Goal: Task Accomplishment & Management: Use online tool/utility

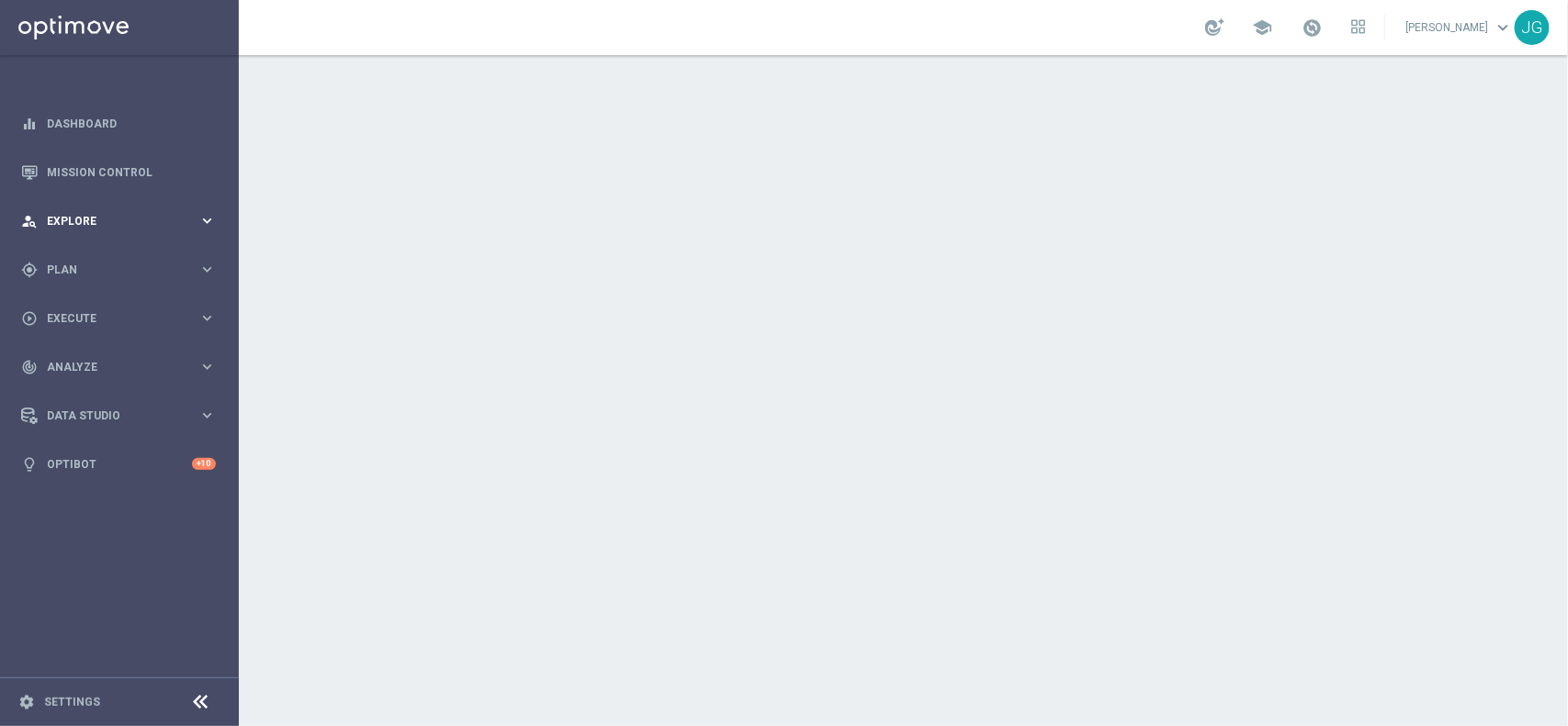
click at [142, 228] on div "person_search Explore" at bounding box center [110, 221] width 177 height 17
click at [118, 258] on link "Customer Explorer" at bounding box center [120, 259] width 143 height 15
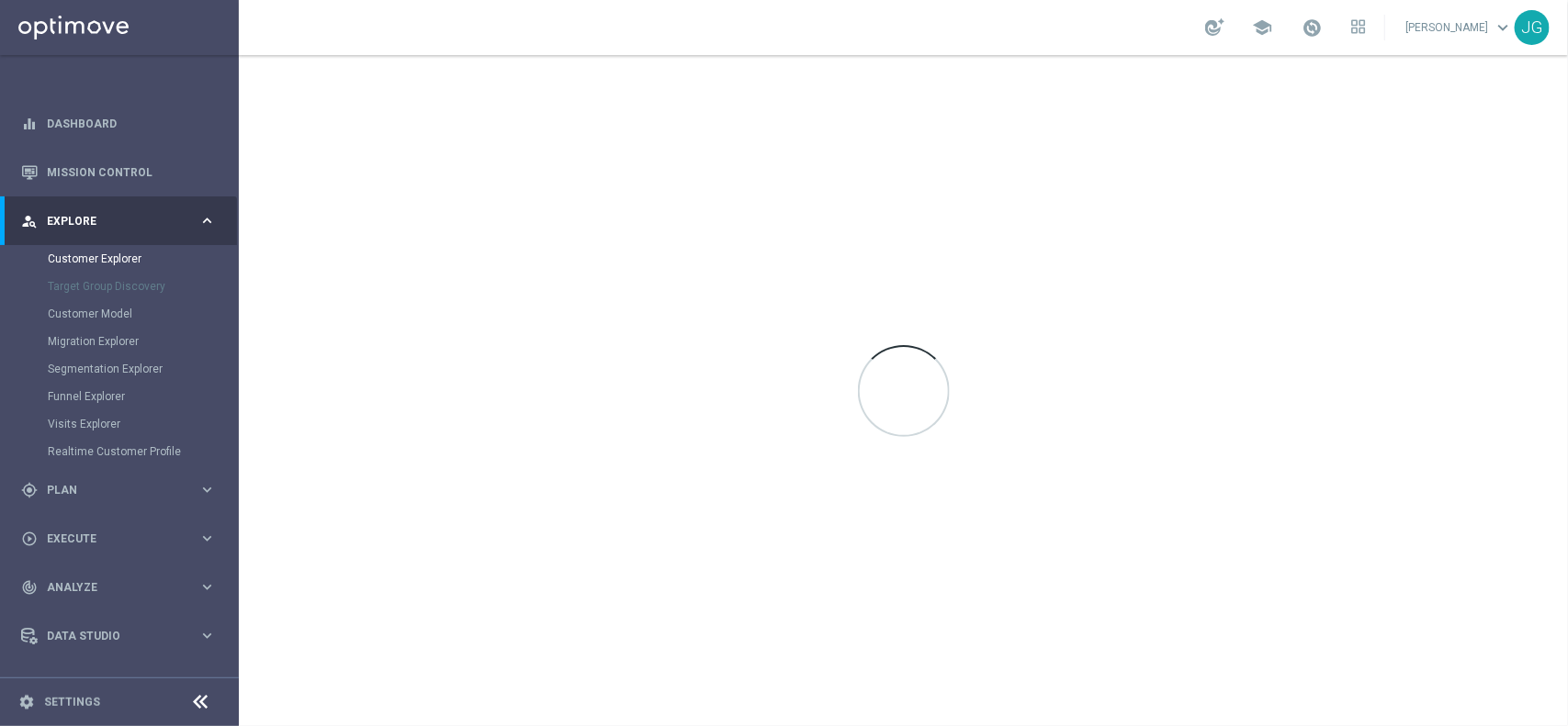
click at [131, 218] on span "Explore" at bounding box center [123, 221] width 151 height 11
click at [131, 229] on div "person_search Explore keyboard_arrow_right" at bounding box center [119, 220] width 237 height 49
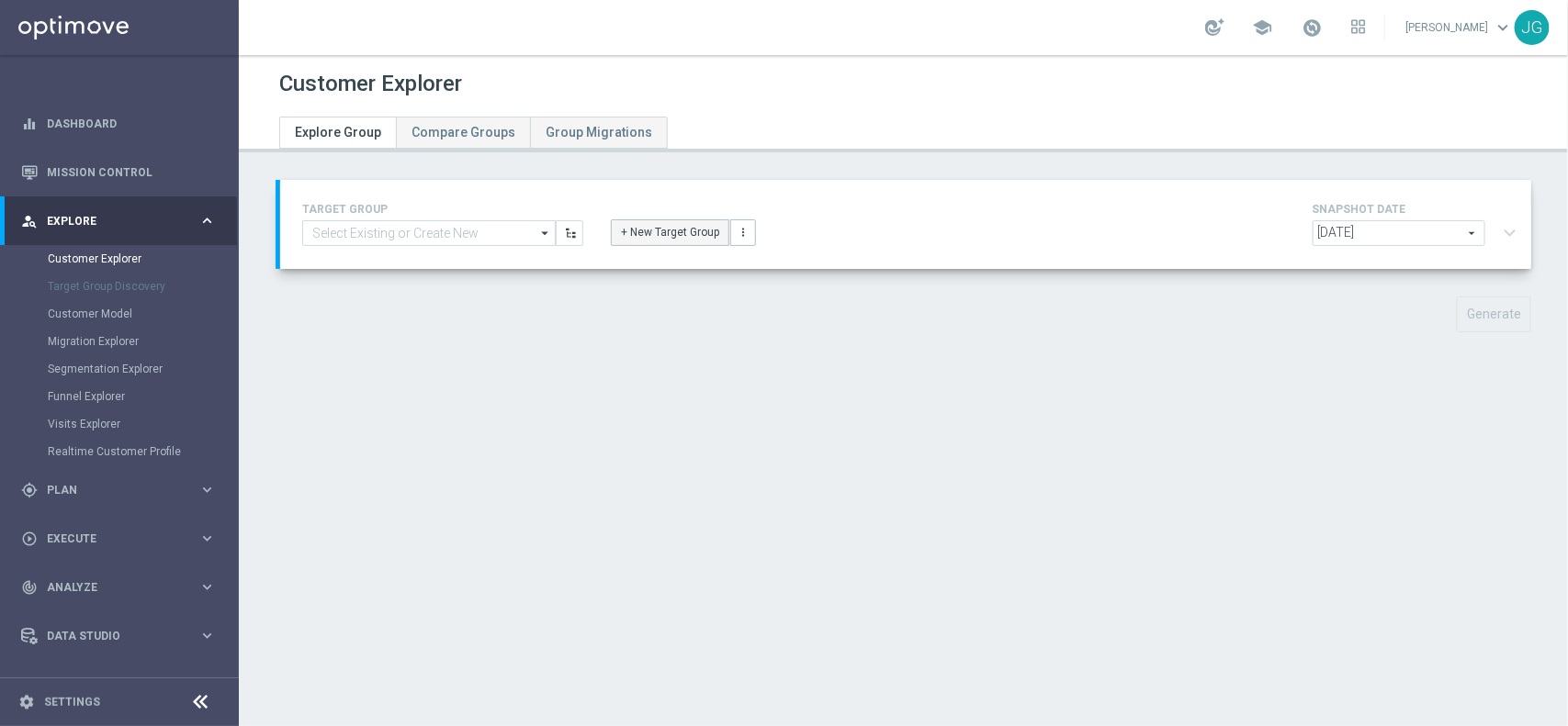
click at [686, 232] on button "+ New Target Group" at bounding box center [669, 232] width 119 height 26
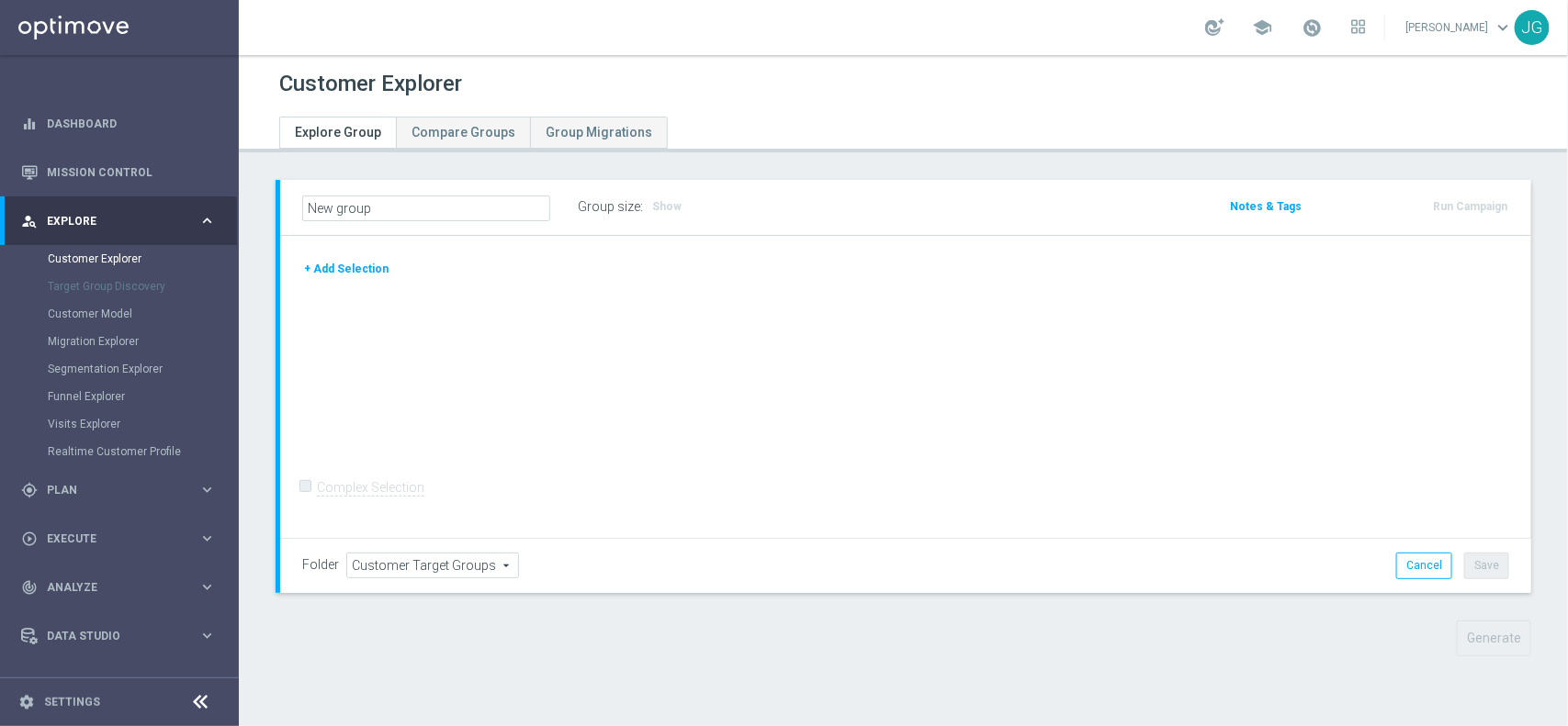
click at [372, 276] on button "+ Add Selection" at bounding box center [346, 269] width 88 height 20
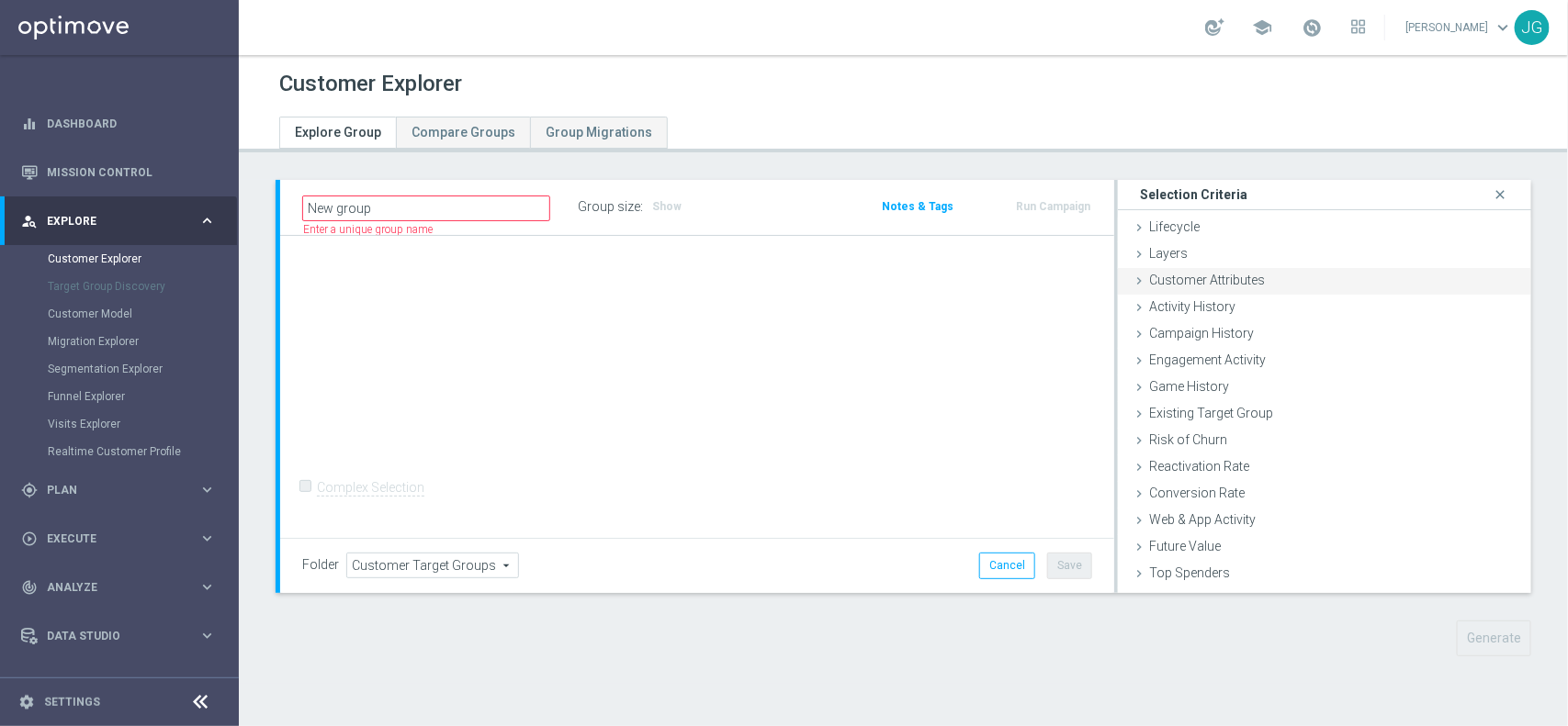
click at [1132, 280] on icon at bounding box center [1139, 281] width 15 height 15
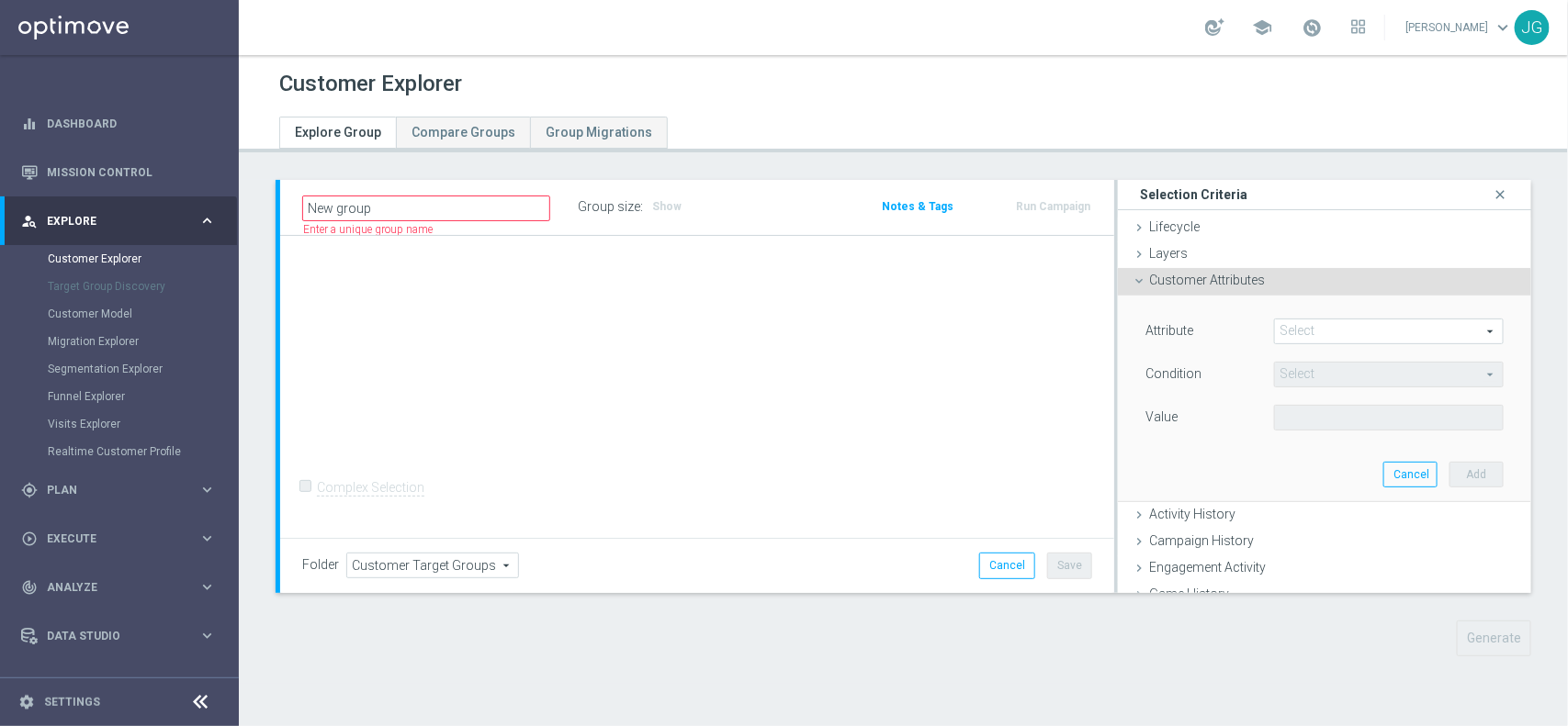
click at [1351, 332] on span at bounding box center [1388, 332] width 228 height 24
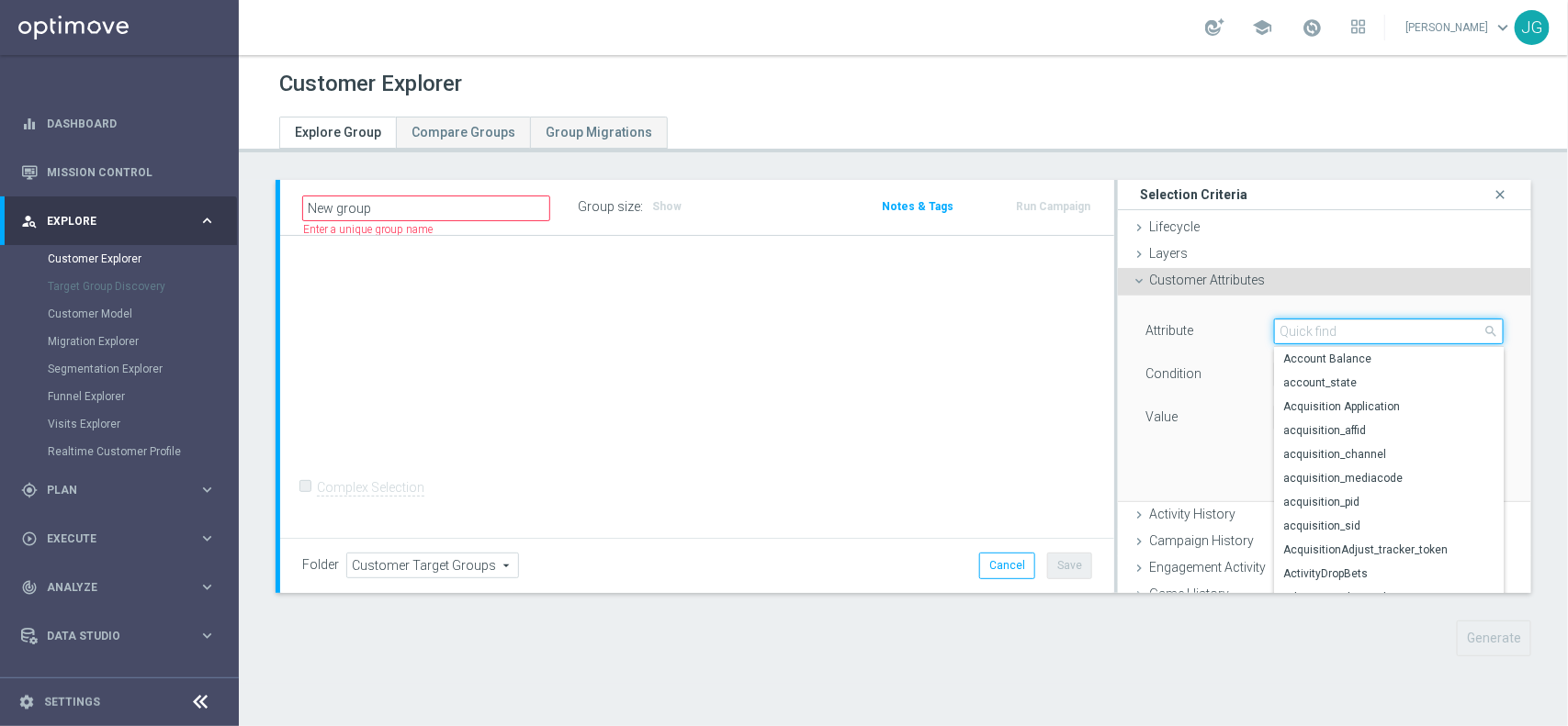
click at [1351, 332] on input "search" at bounding box center [1389, 332] width 229 height 26
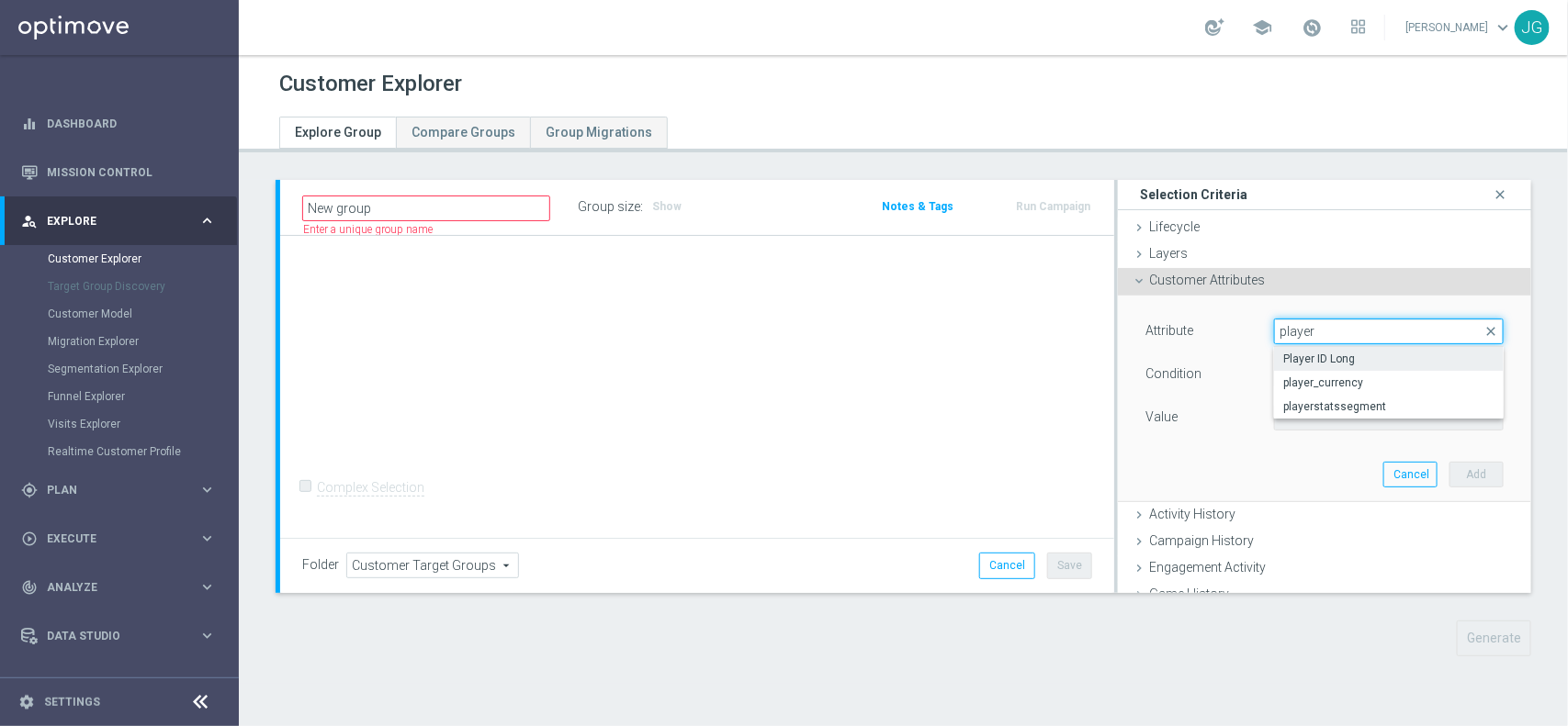
type input "player"
click at [1348, 359] on span "Player ID Long" at bounding box center [1389, 359] width 211 height 15
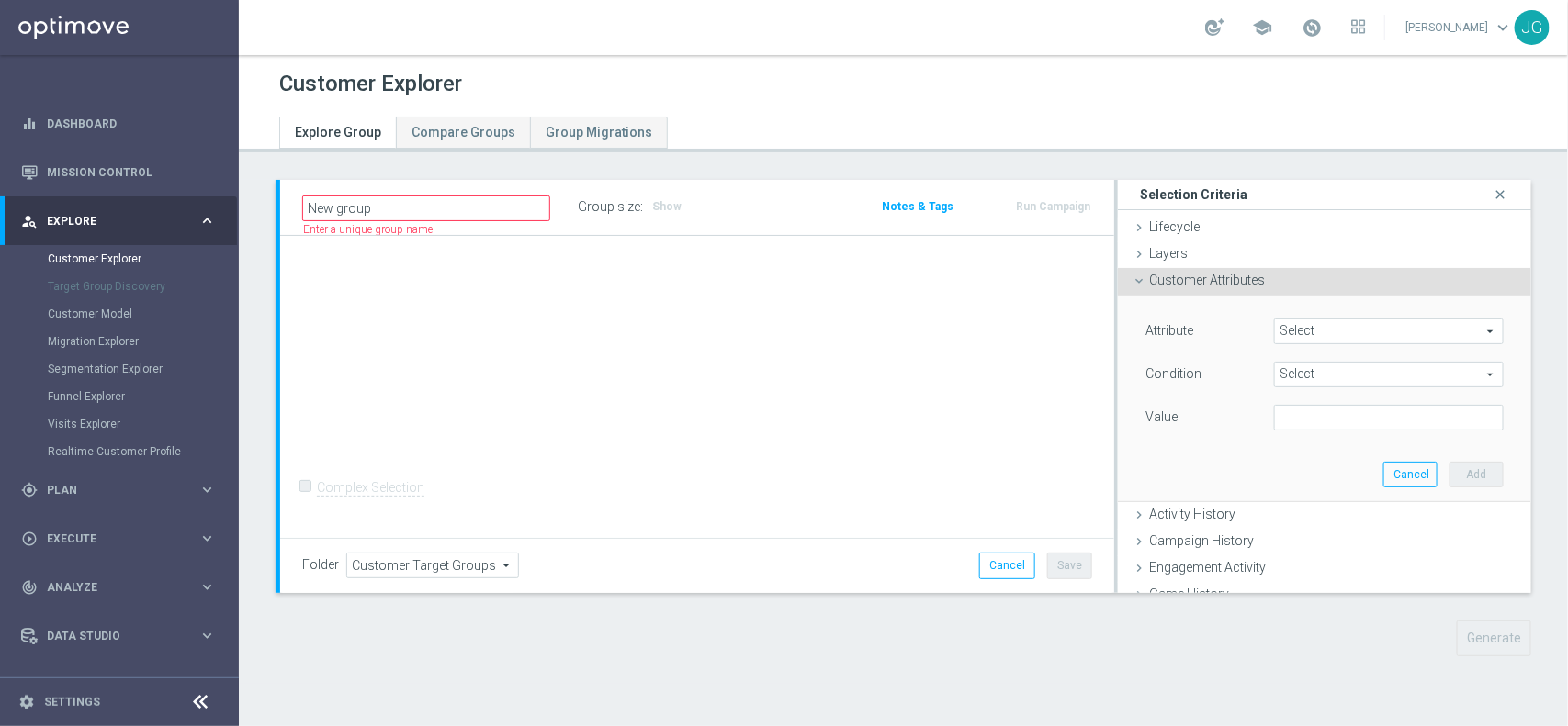
type input "Player ID Long"
click at [1329, 374] on span "Equals" at bounding box center [1388, 374] width 228 height 24
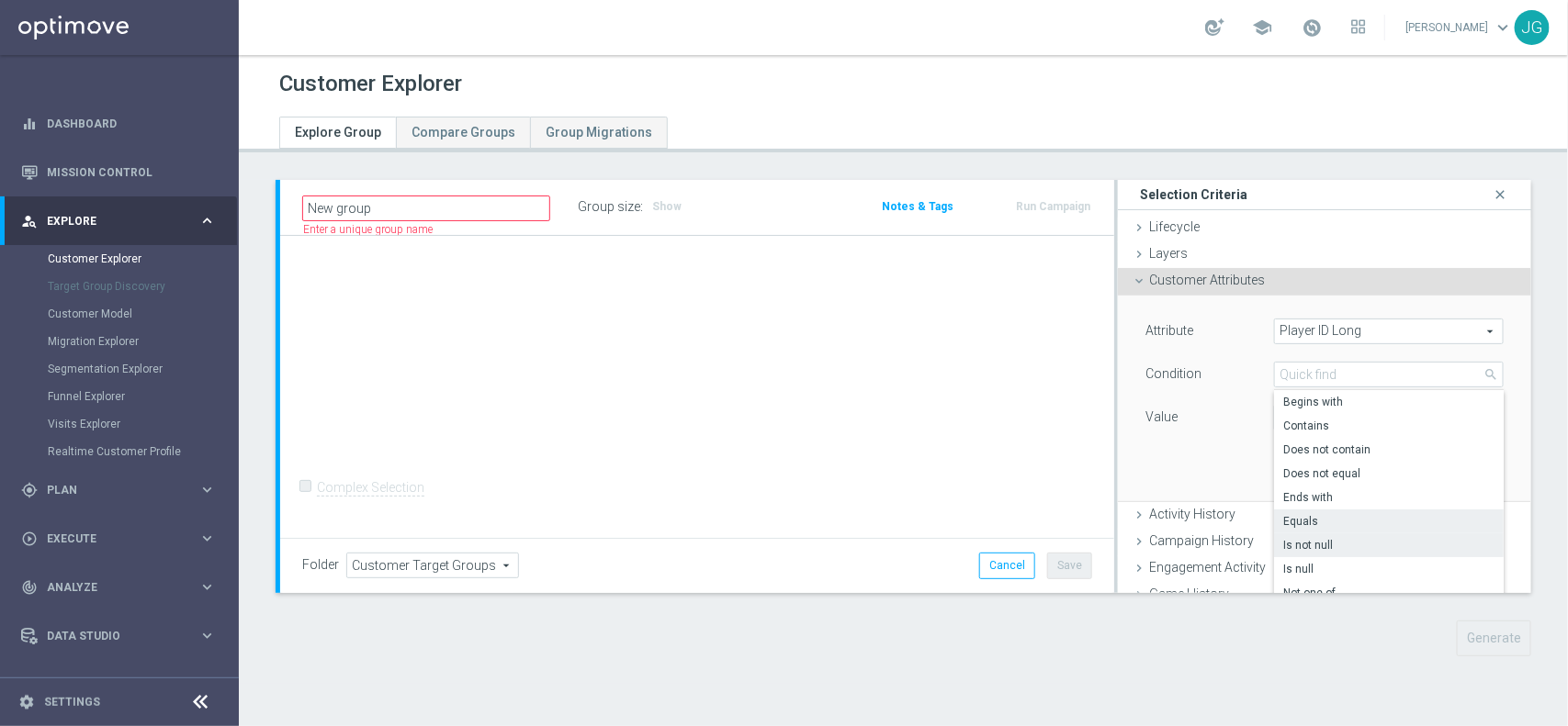
click at [1316, 540] on span "Is not null" at bounding box center [1389, 545] width 211 height 15
type input "Is not null"
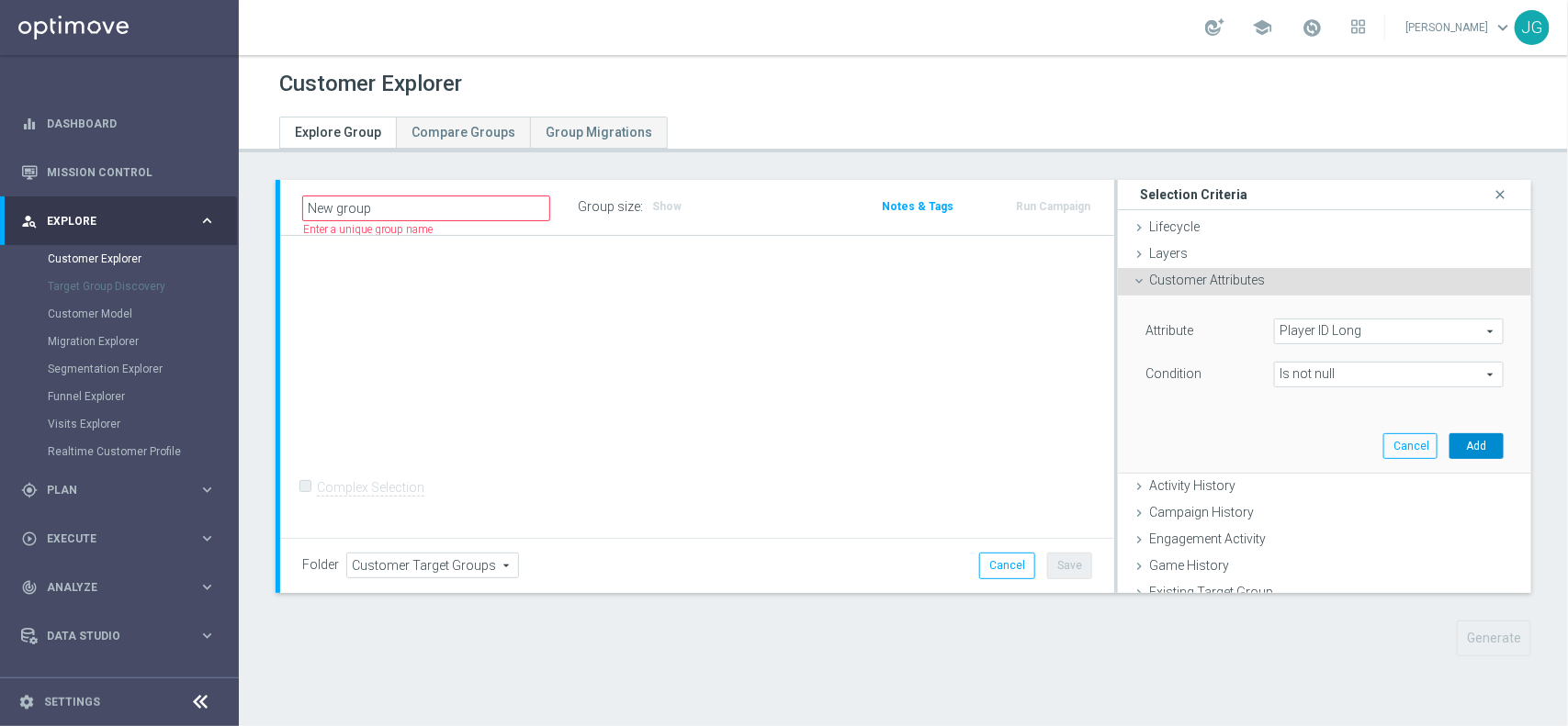
click at [1455, 446] on button "Add" at bounding box center [1476, 446] width 54 height 26
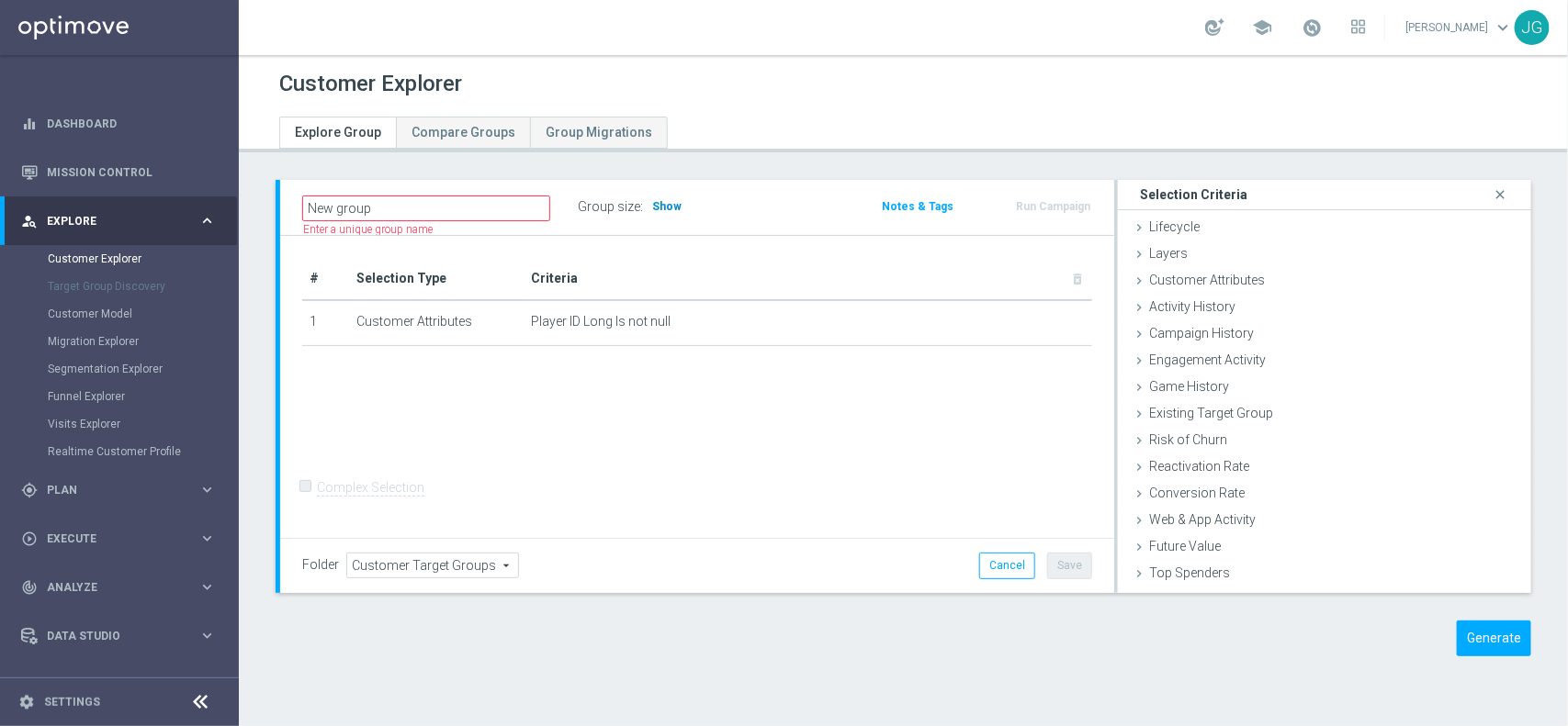
click at [665, 216] on h3 "Show" at bounding box center [666, 206] width 33 height 20
click at [690, 418] on div "# Selection Type Criteria delete_forever 1 Customer Attributes Player ID Long I…" at bounding box center [696, 387] width 834 height 303
click at [1132, 278] on icon at bounding box center [1139, 281] width 15 height 15
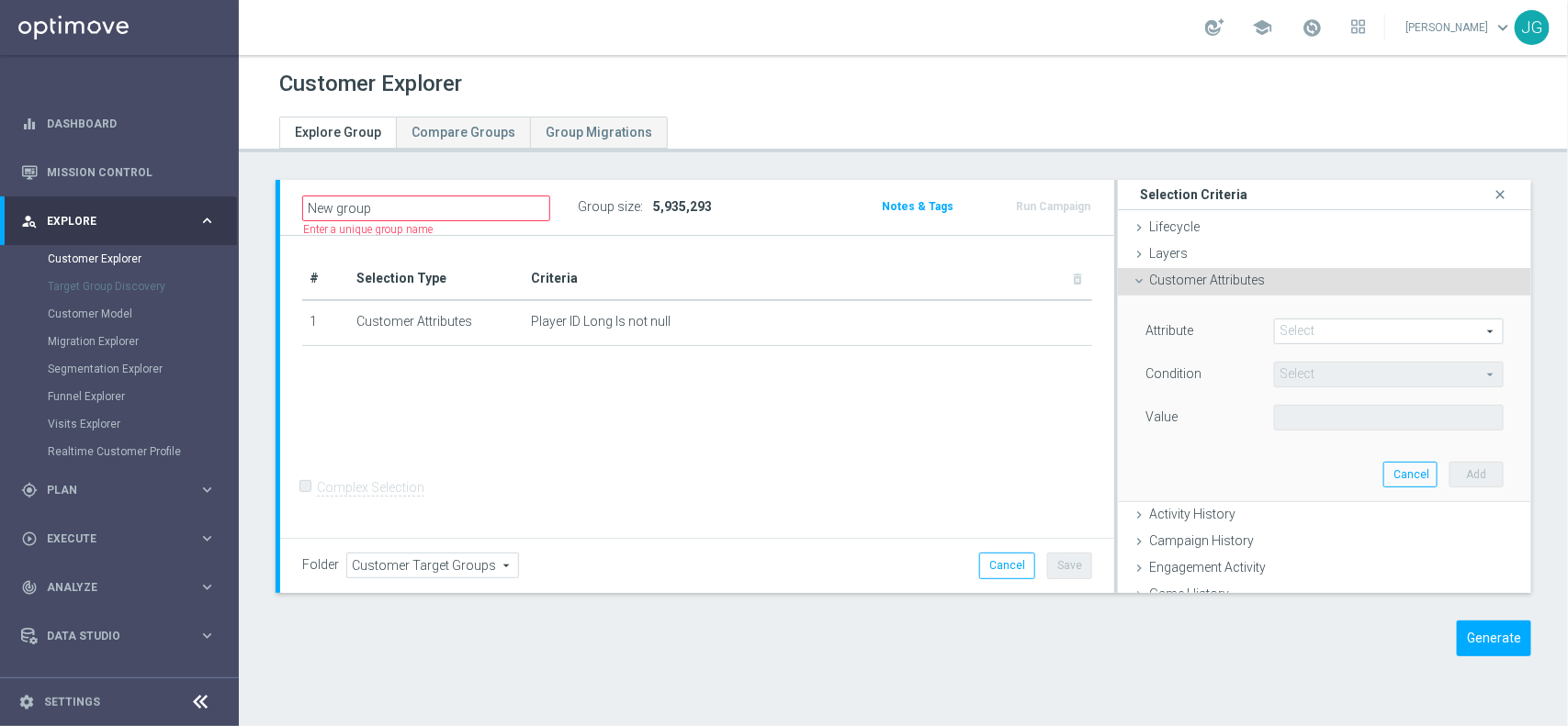
click at [1298, 332] on span at bounding box center [1388, 332] width 228 height 24
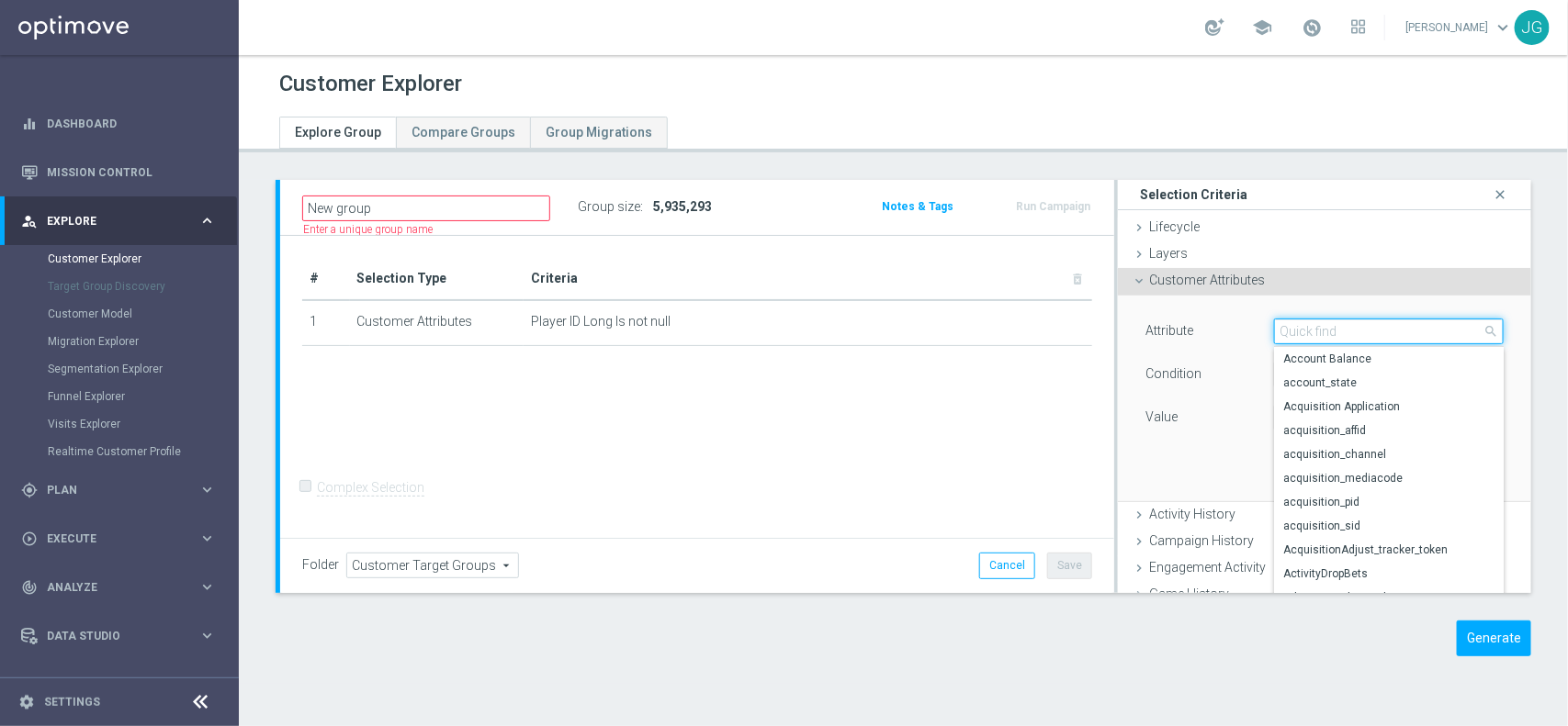
click at [1323, 335] on input "search" at bounding box center [1389, 332] width 229 height 26
type input "cou"
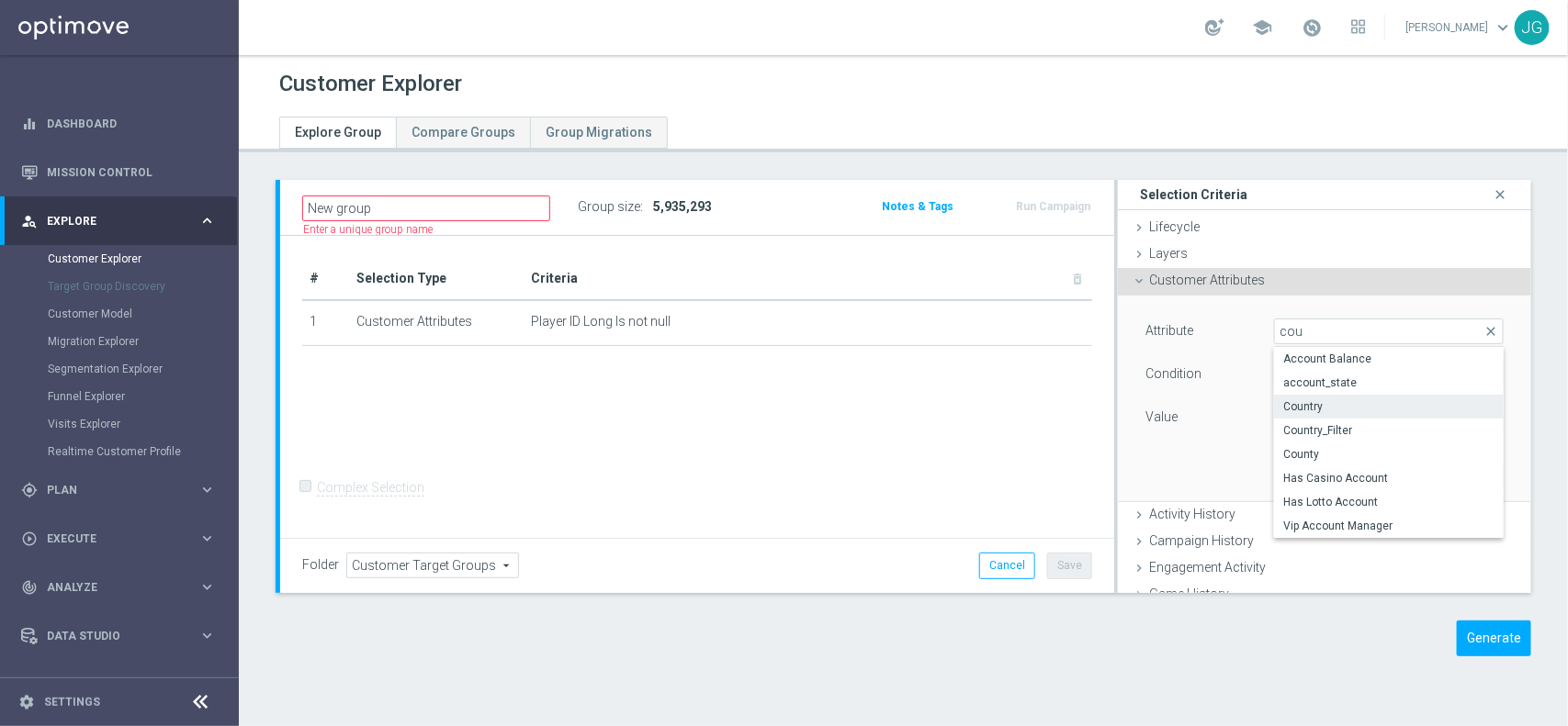
click at [1319, 405] on span "Country" at bounding box center [1389, 406] width 211 height 15
type input "Country"
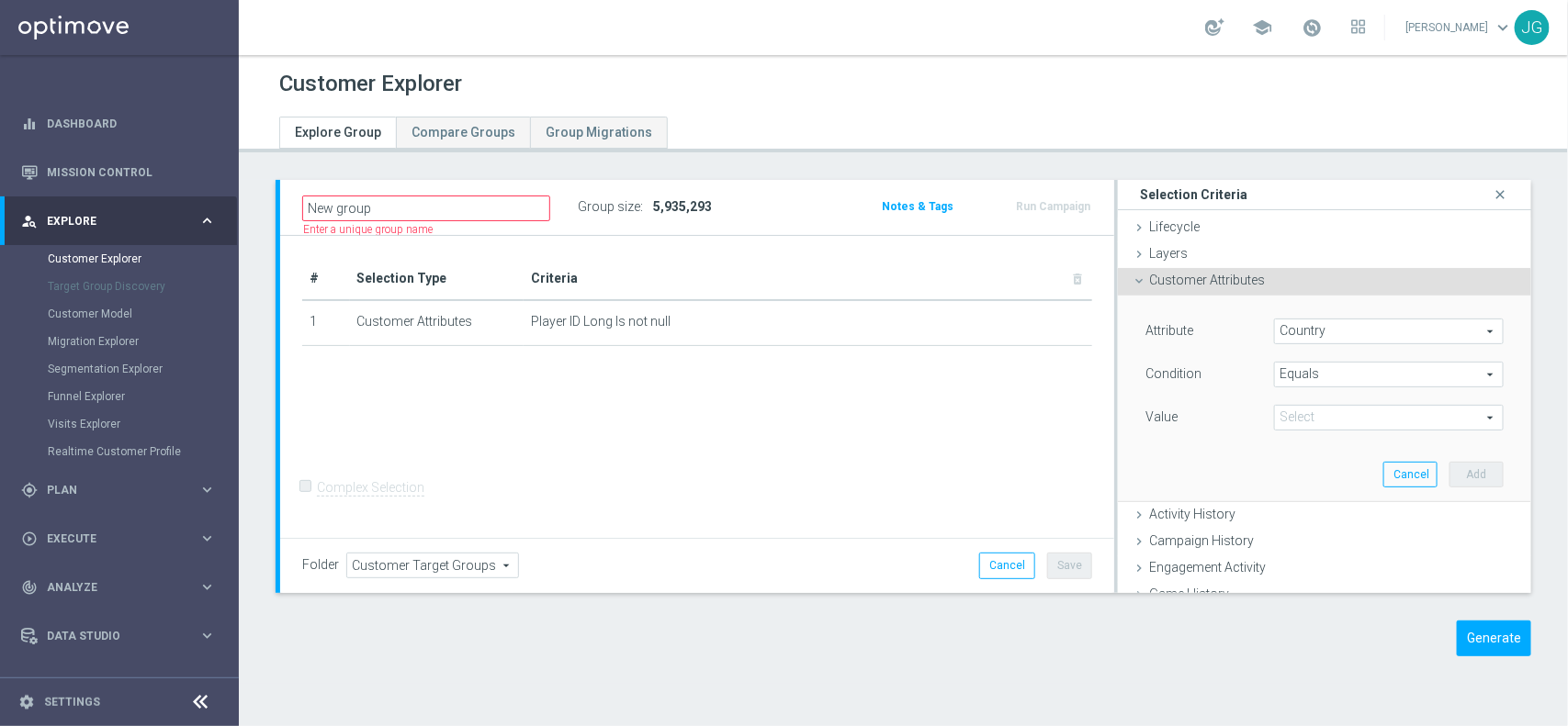
click at [1293, 383] on span "Equals" at bounding box center [1388, 374] width 228 height 24
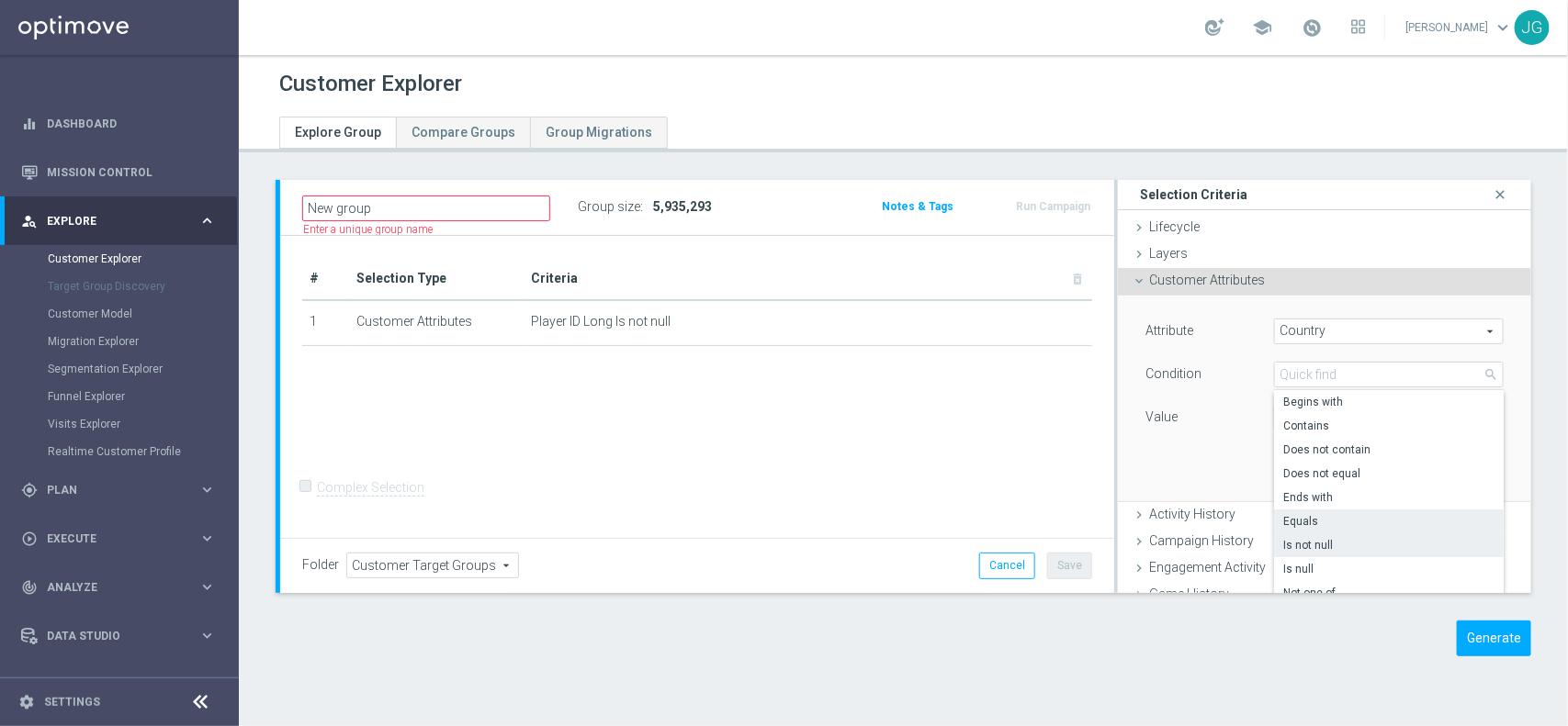
click at [1325, 547] on span "Is not null" at bounding box center [1389, 545] width 211 height 15
type input "Is not null"
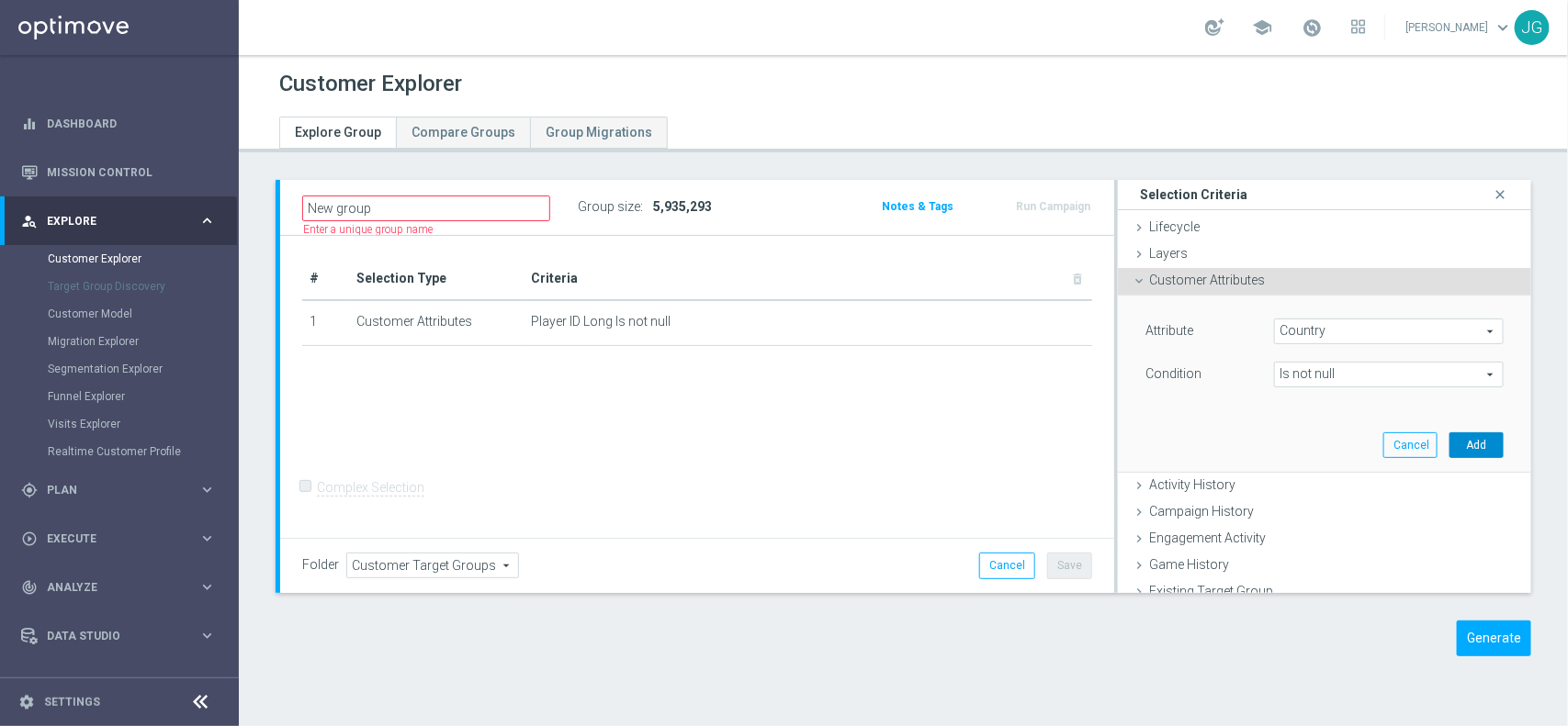
click at [1449, 447] on button "Add" at bounding box center [1476, 445] width 54 height 26
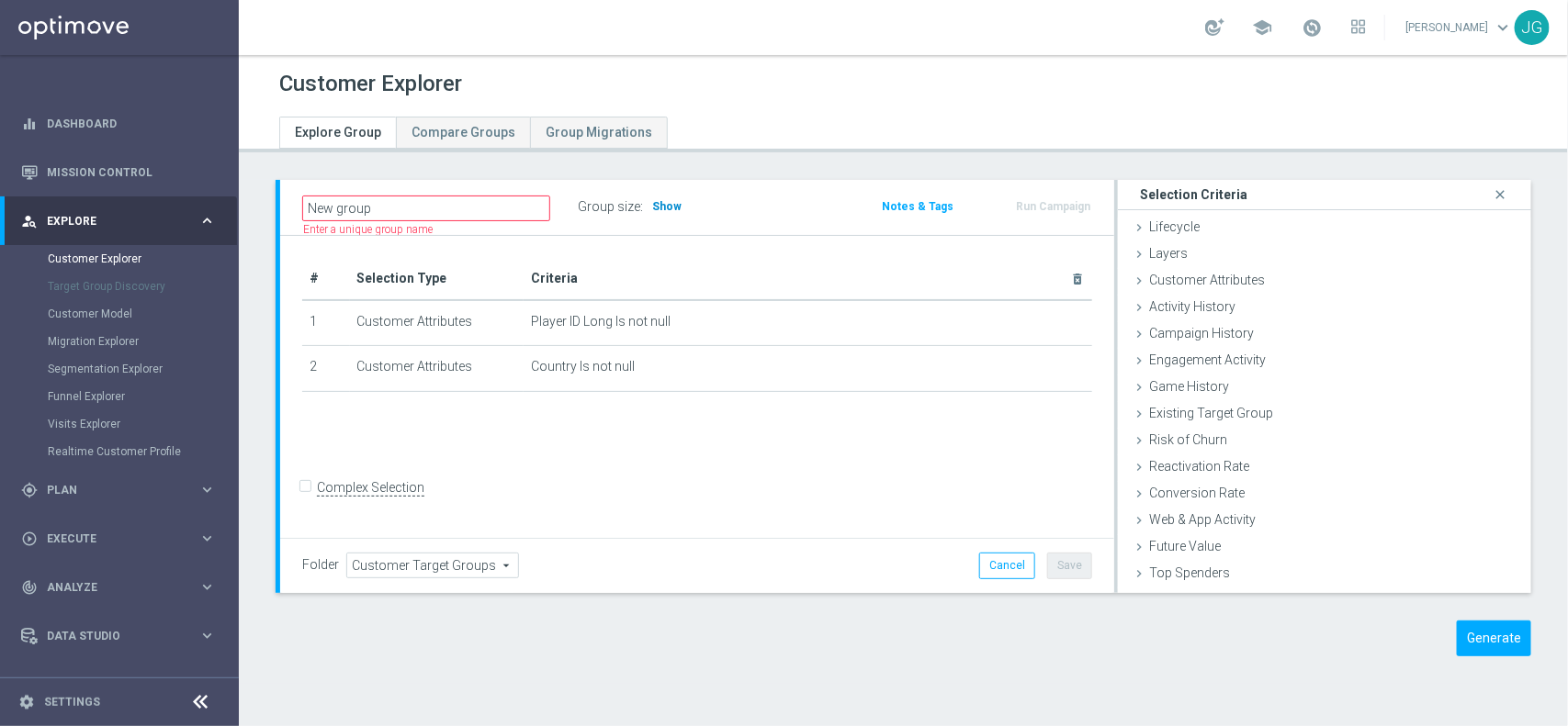
click at [662, 206] on span "Show" at bounding box center [665, 206] width 29 height 13
click at [1479, 648] on button "Generate" at bounding box center [1493, 638] width 75 height 36
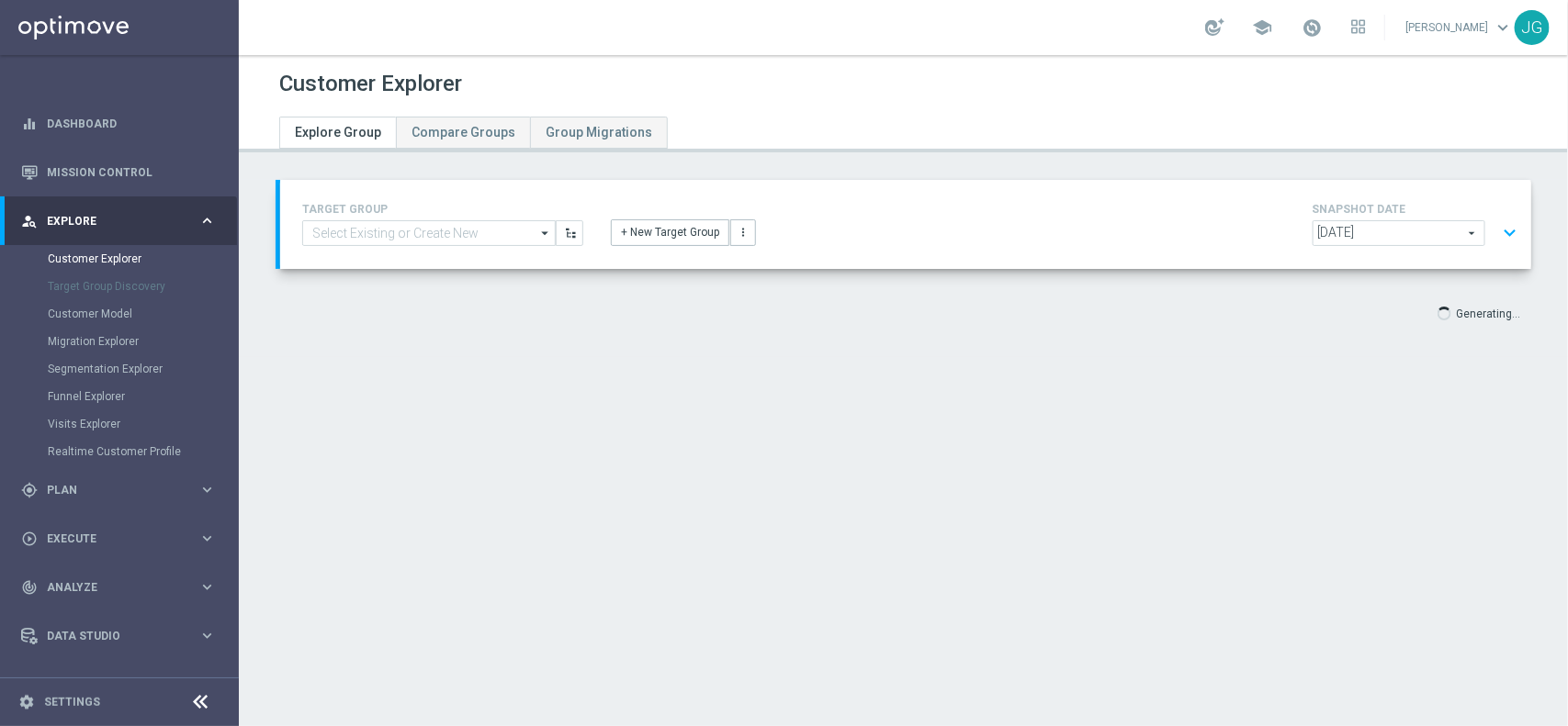
scroll to position [34, 0]
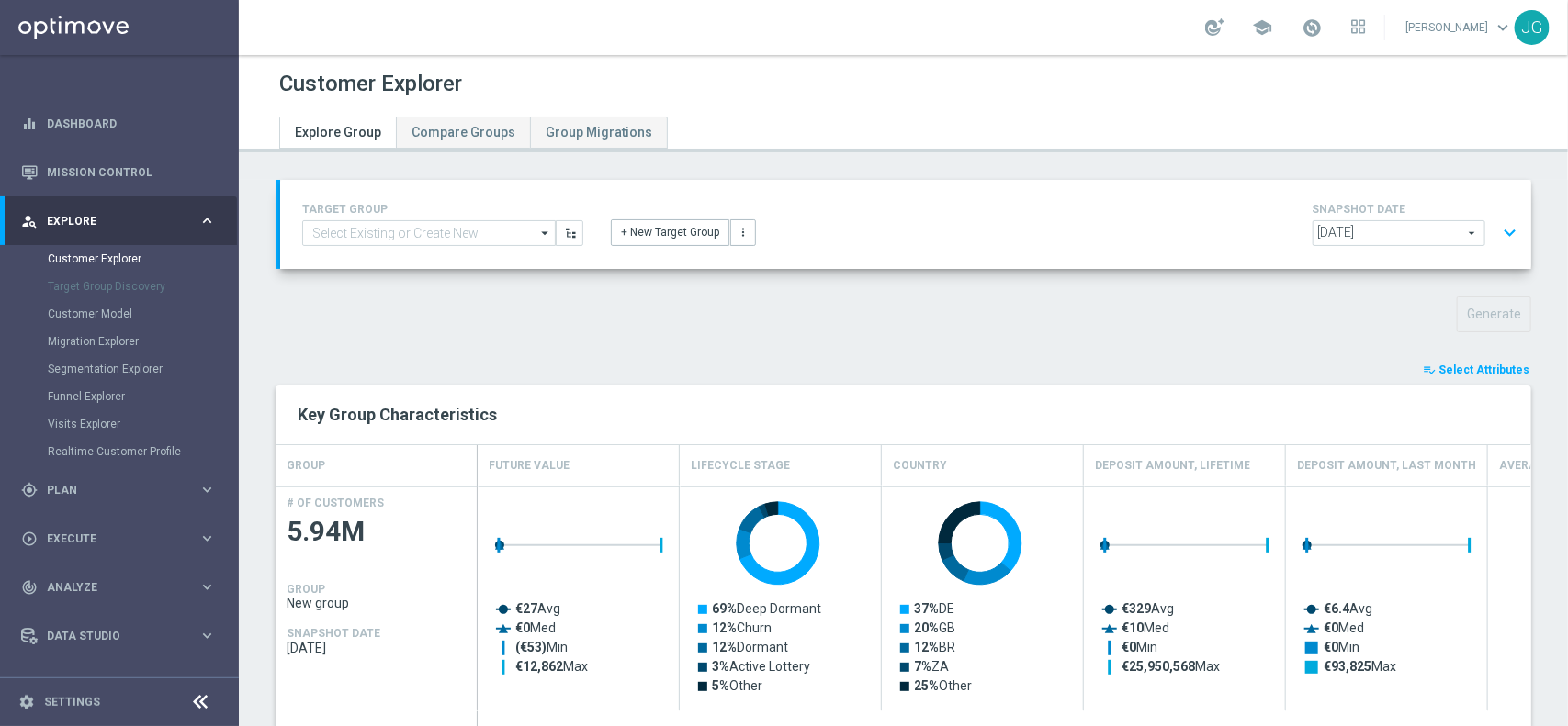
click at [1443, 361] on button "playlist_add_check Select Attributes" at bounding box center [1475, 369] width 111 height 20
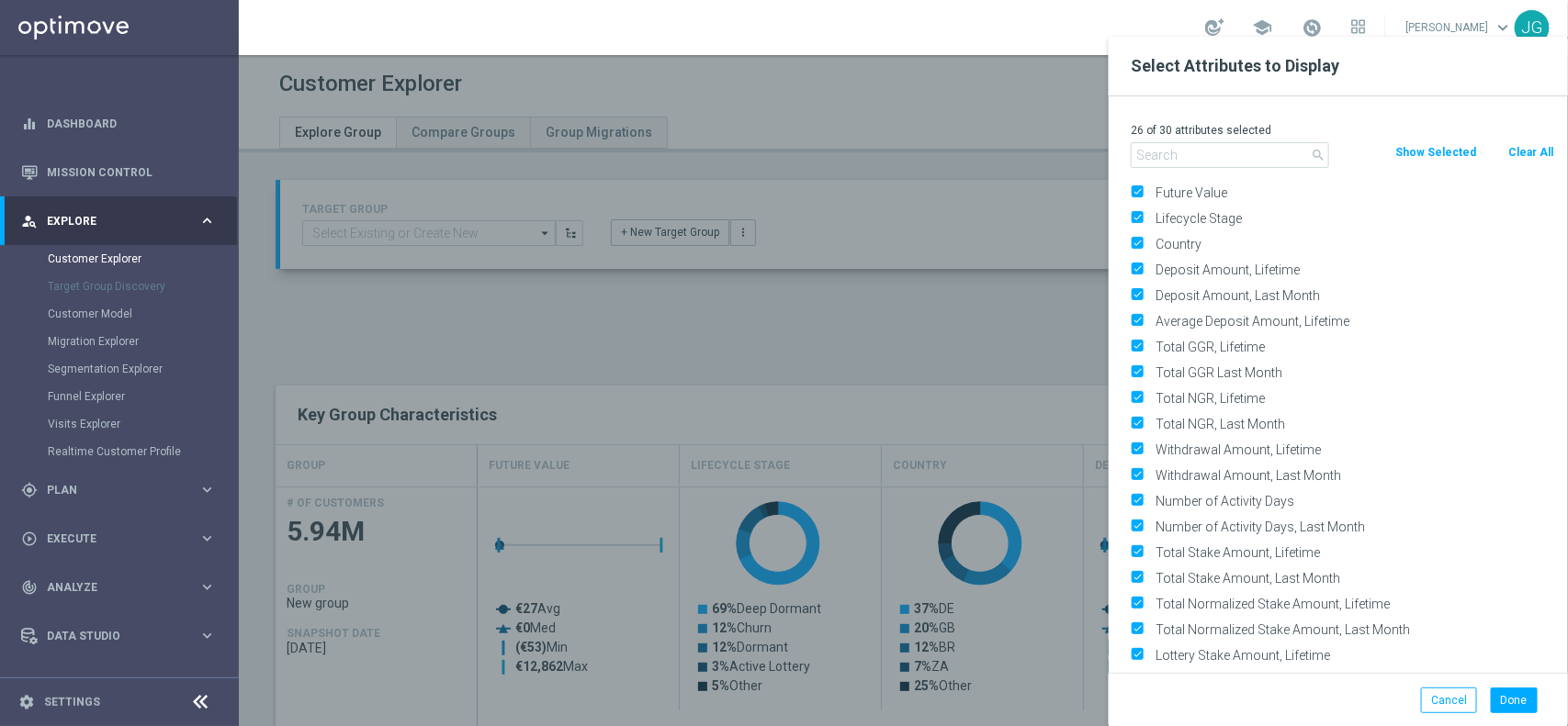
scroll to position [0, 0]
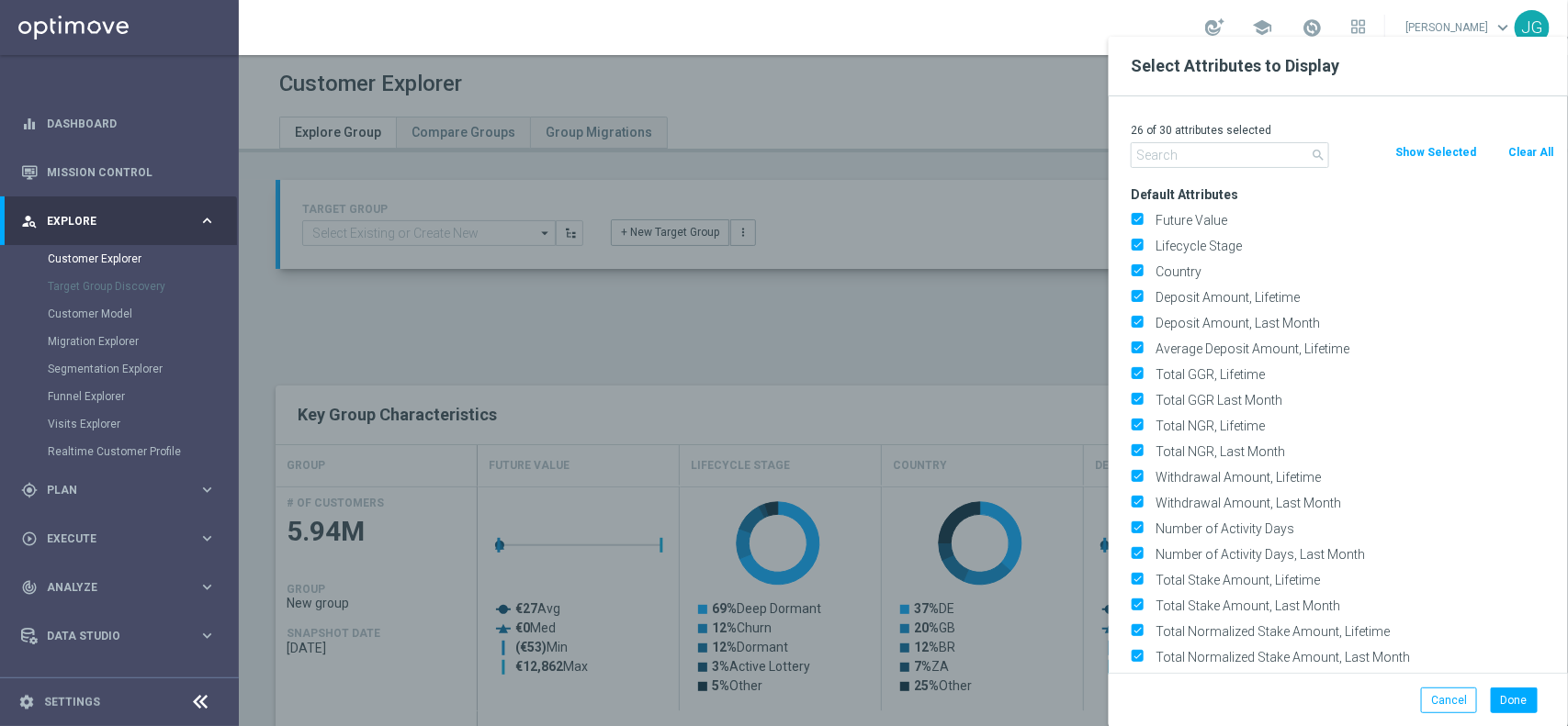
click at [1530, 151] on button "Clear All" at bounding box center [1530, 152] width 49 height 20
checkbox input "false"
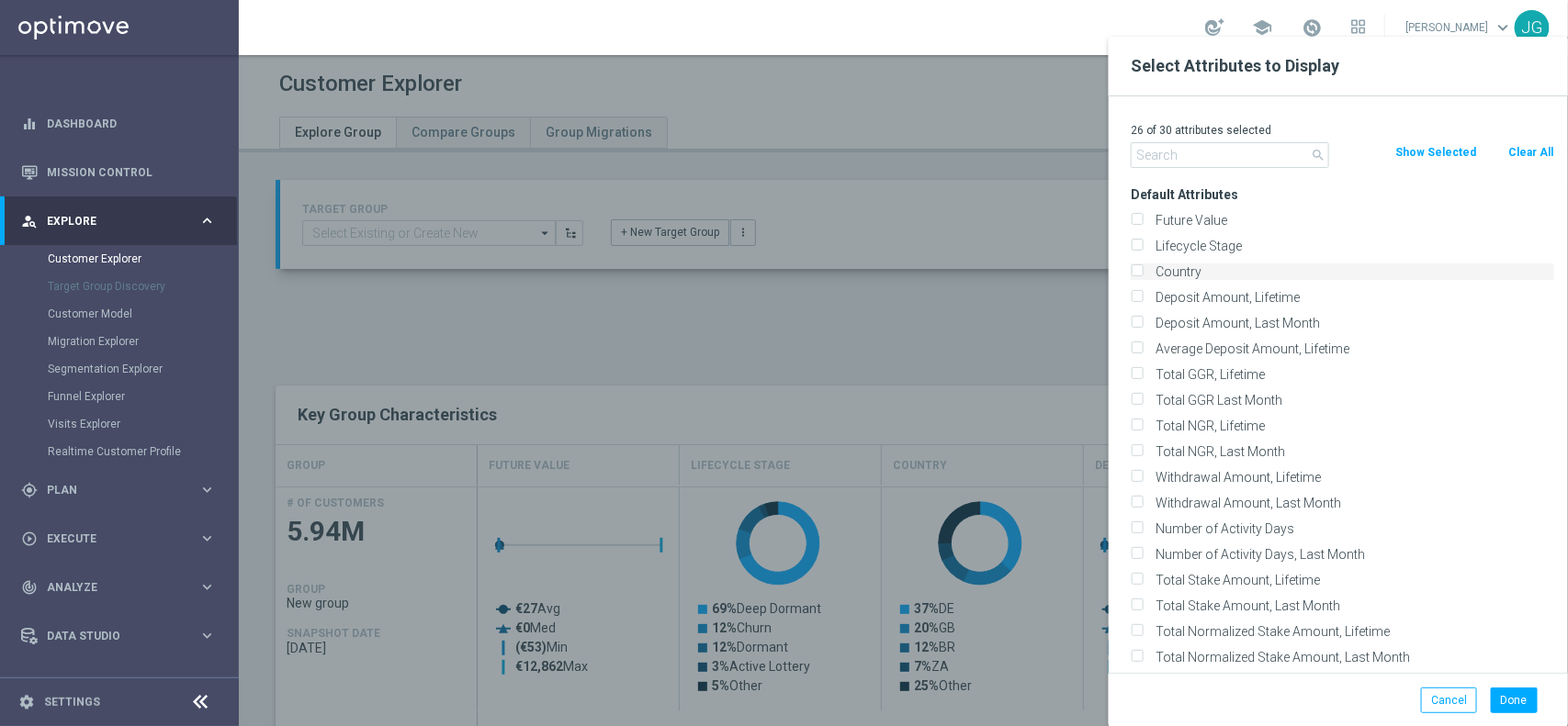
checkbox input "false"
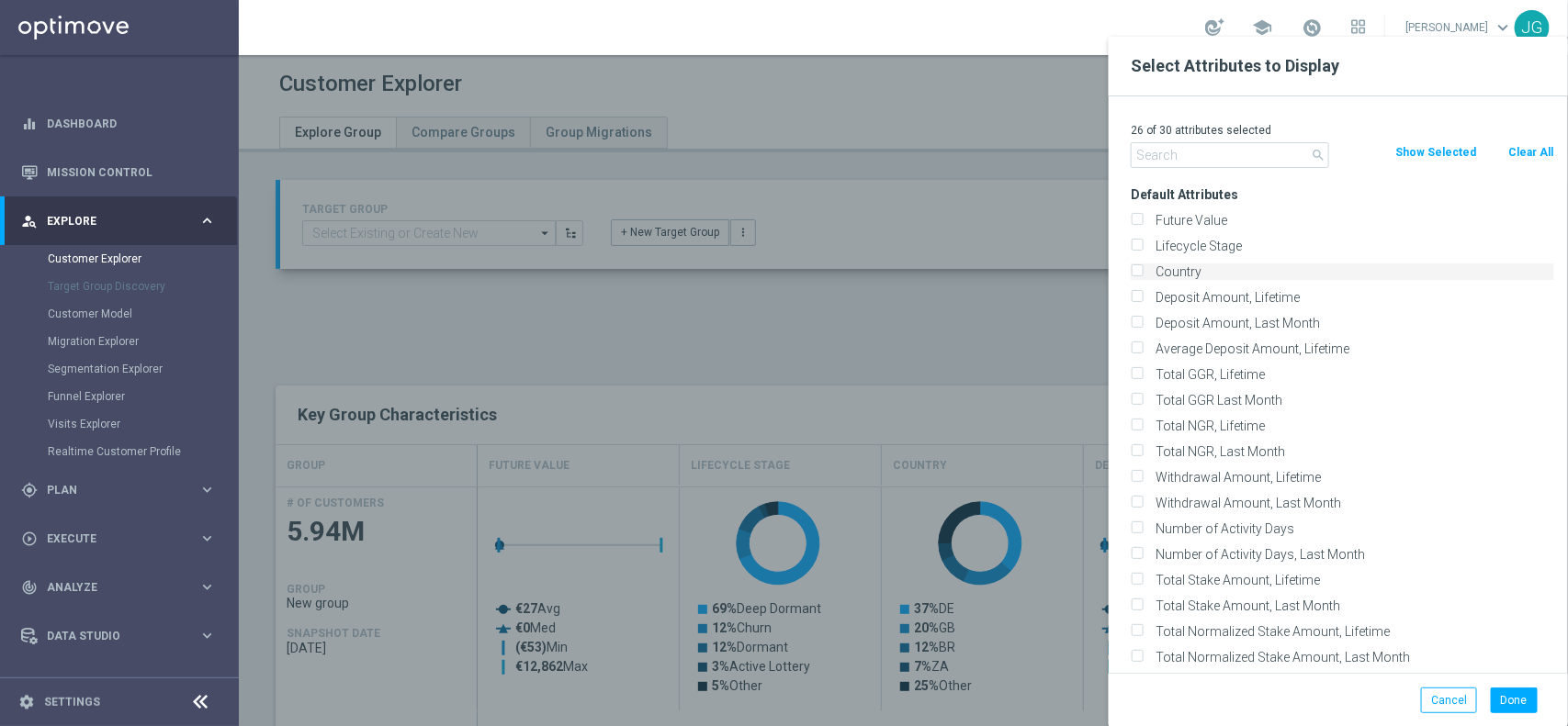
checkbox input "false"
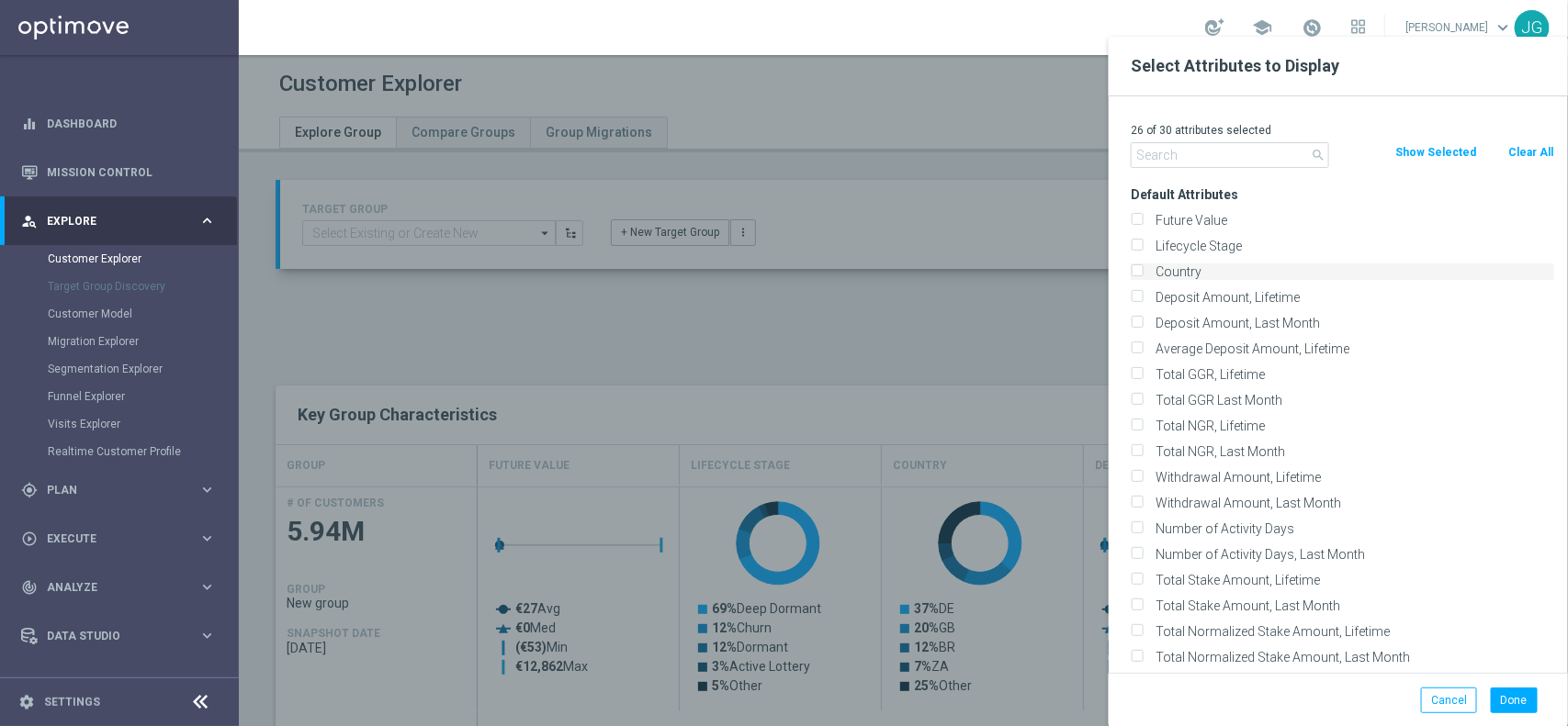
checkbox input "false"
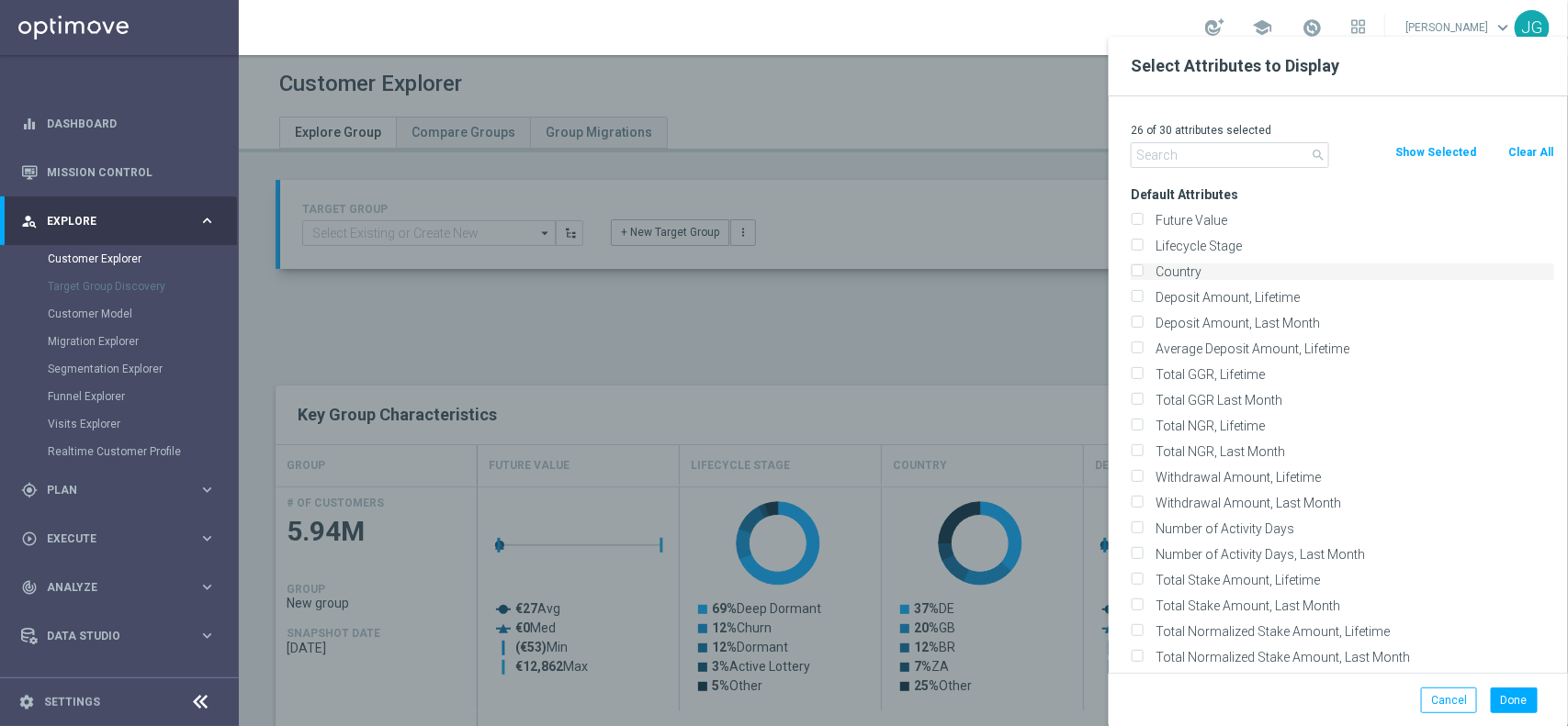
checkbox input "false"
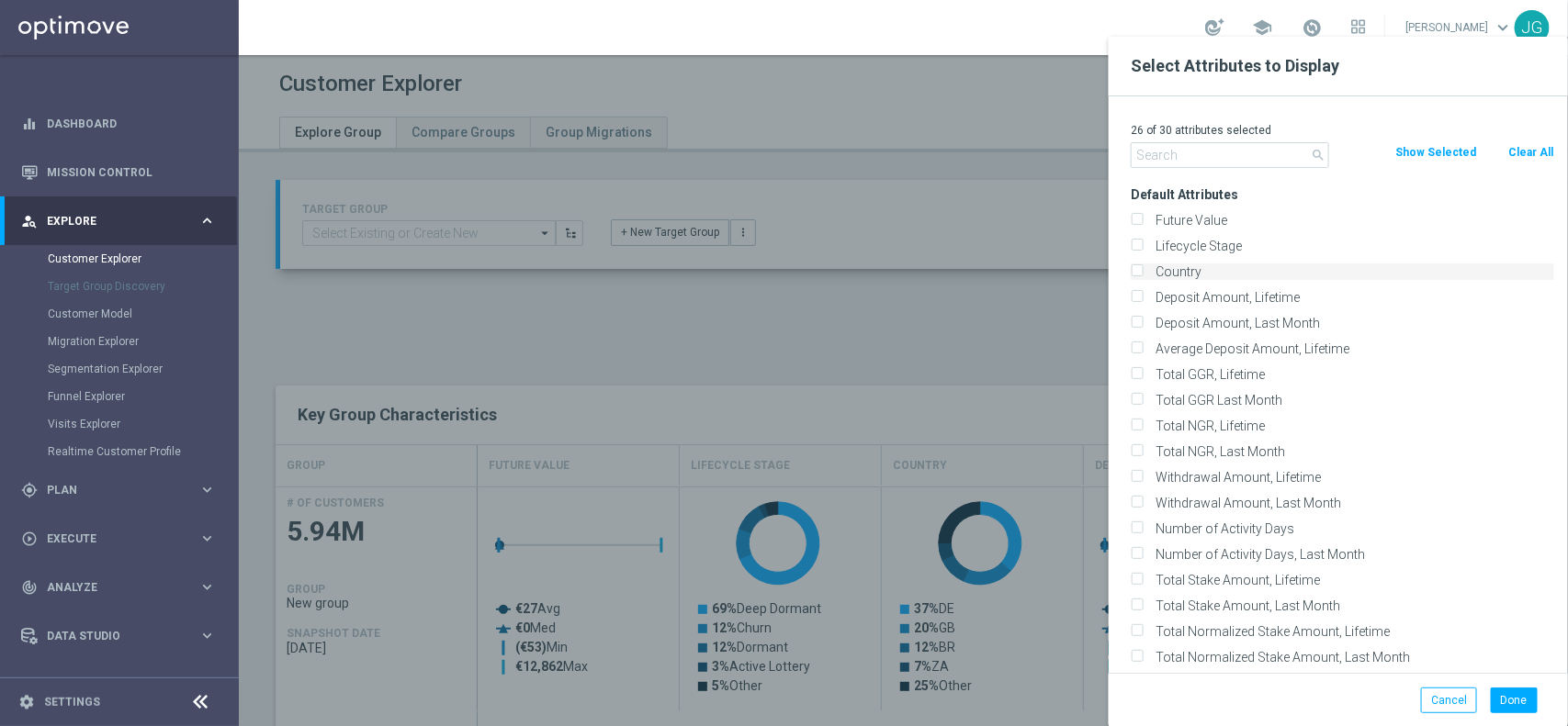
checkbox input "false"
click at [1146, 276] on div "Country" at bounding box center [1342, 272] width 423 height 17
click at [1139, 274] on input "Country" at bounding box center [1137, 274] width 12 height 12
checkbox input "true"
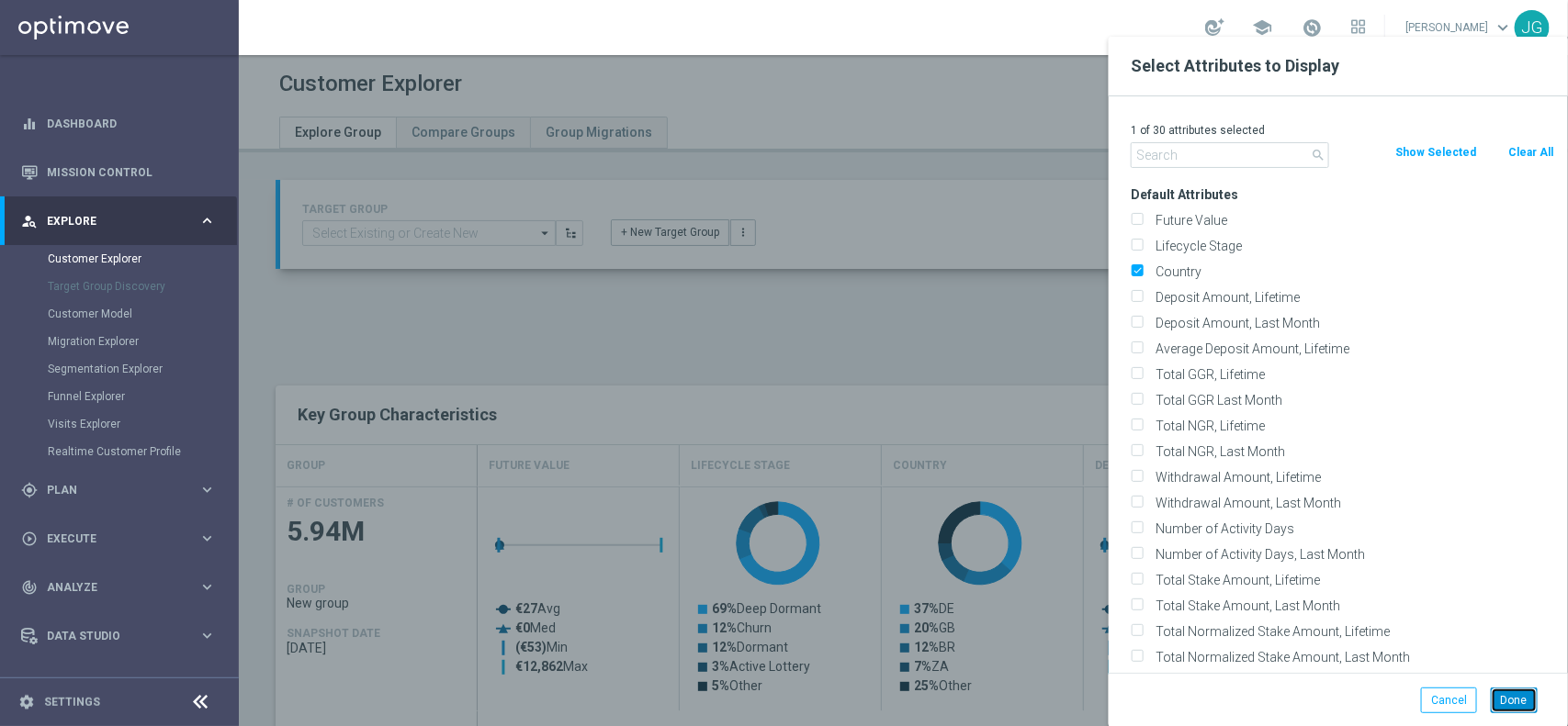
click at [1529, 702] on button "Done" at bounding box center [1513, 700] width 47 height 26
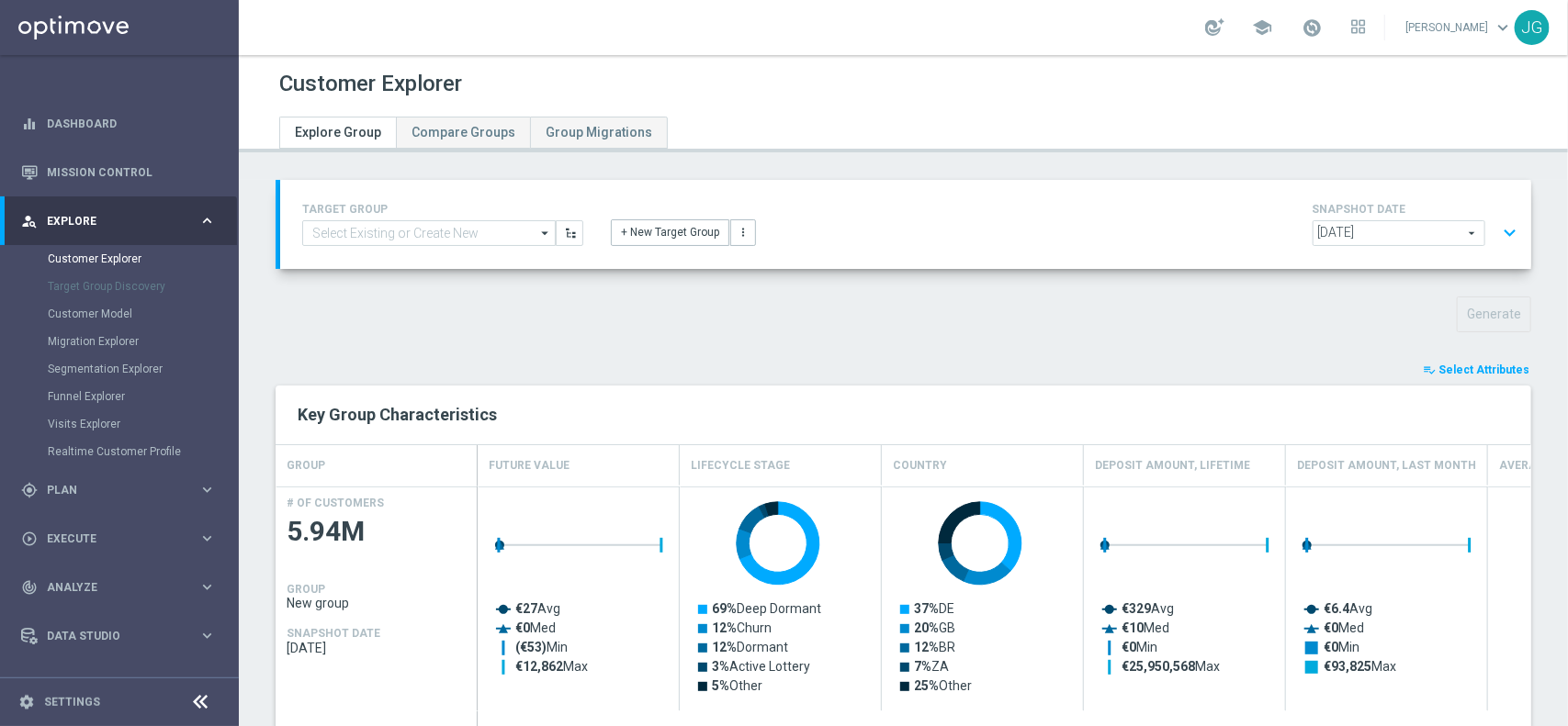
type input "Search"
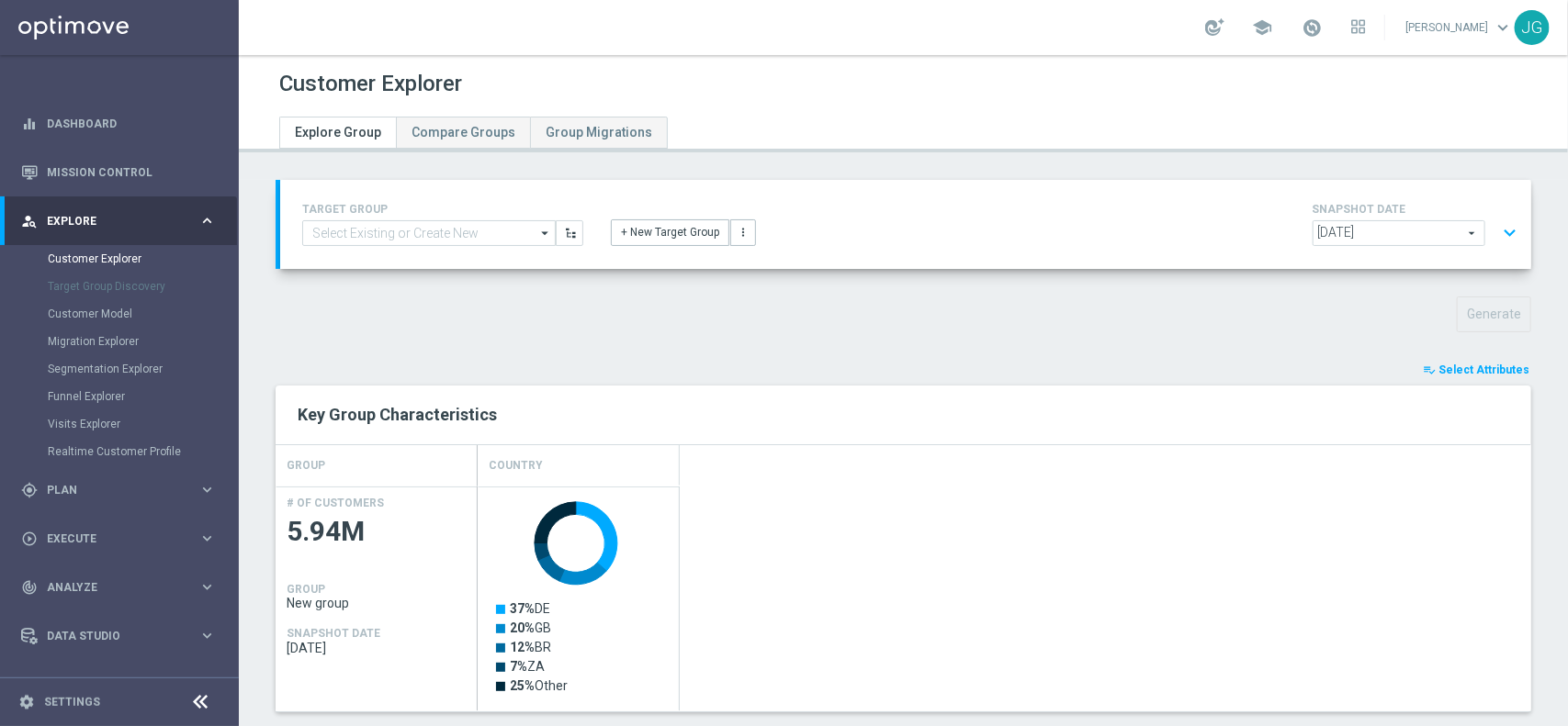
click at [1472, 372] on span "Select Attributes" at bounding box center [1483, 369] width 91 height 13
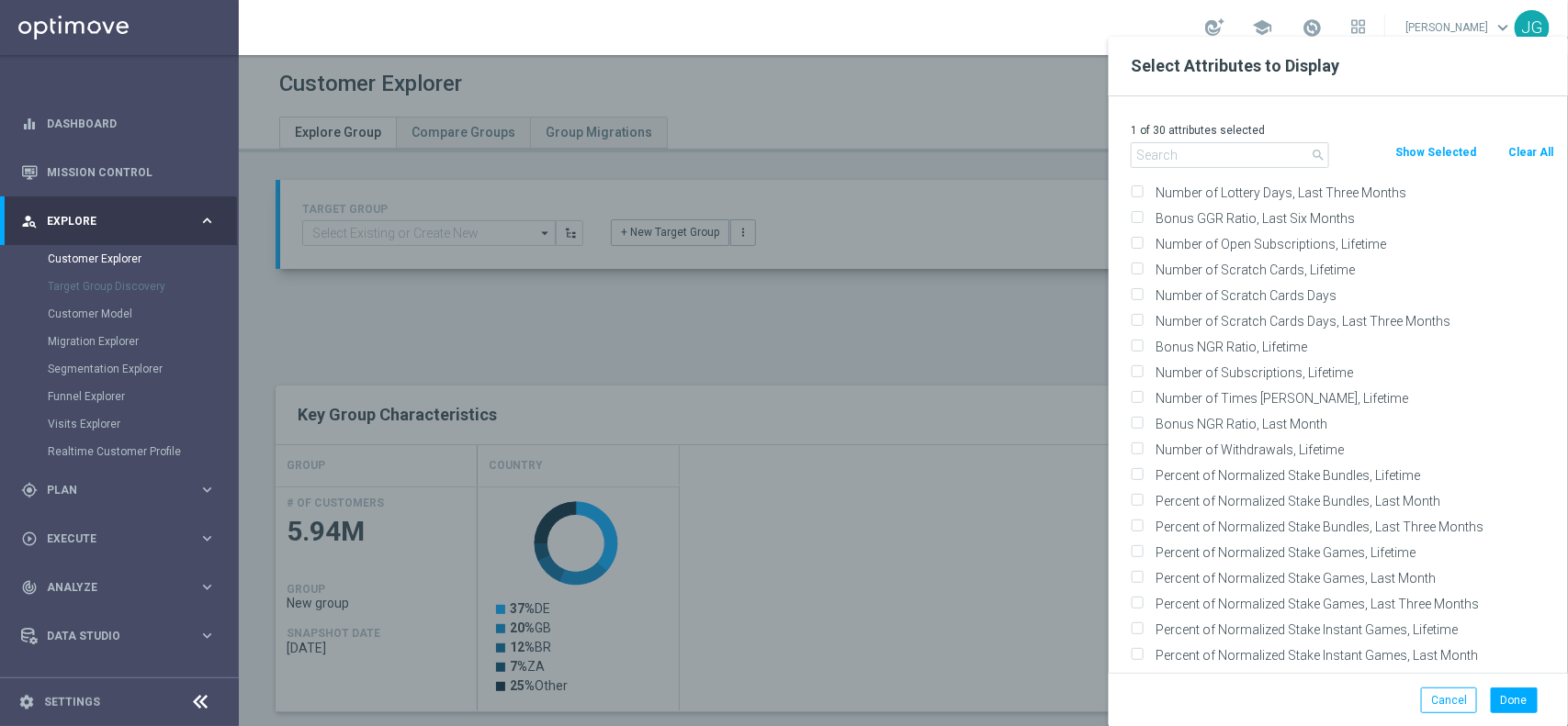
scroll to position [1606, 0]
click at [1002, 382] on div at bounding box center [1023, 399] width 1568 height 726
click at [1457, 703] on button "Cancel" at bounding box center [1448, 700] width 56 height 26
